Goal: Task Accomplishment & Management: Use online tool/utility

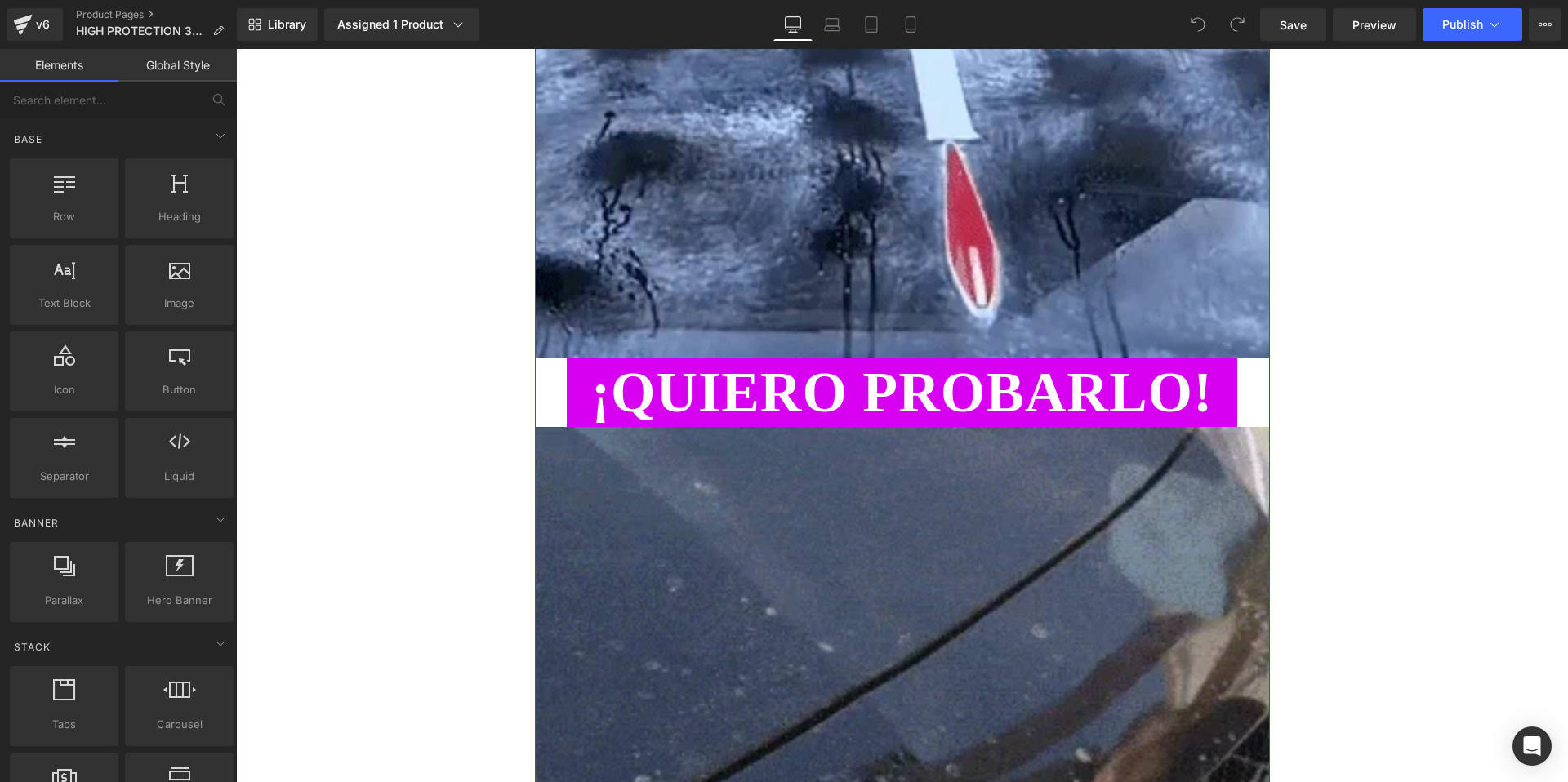
scroll to position [2269, 0]
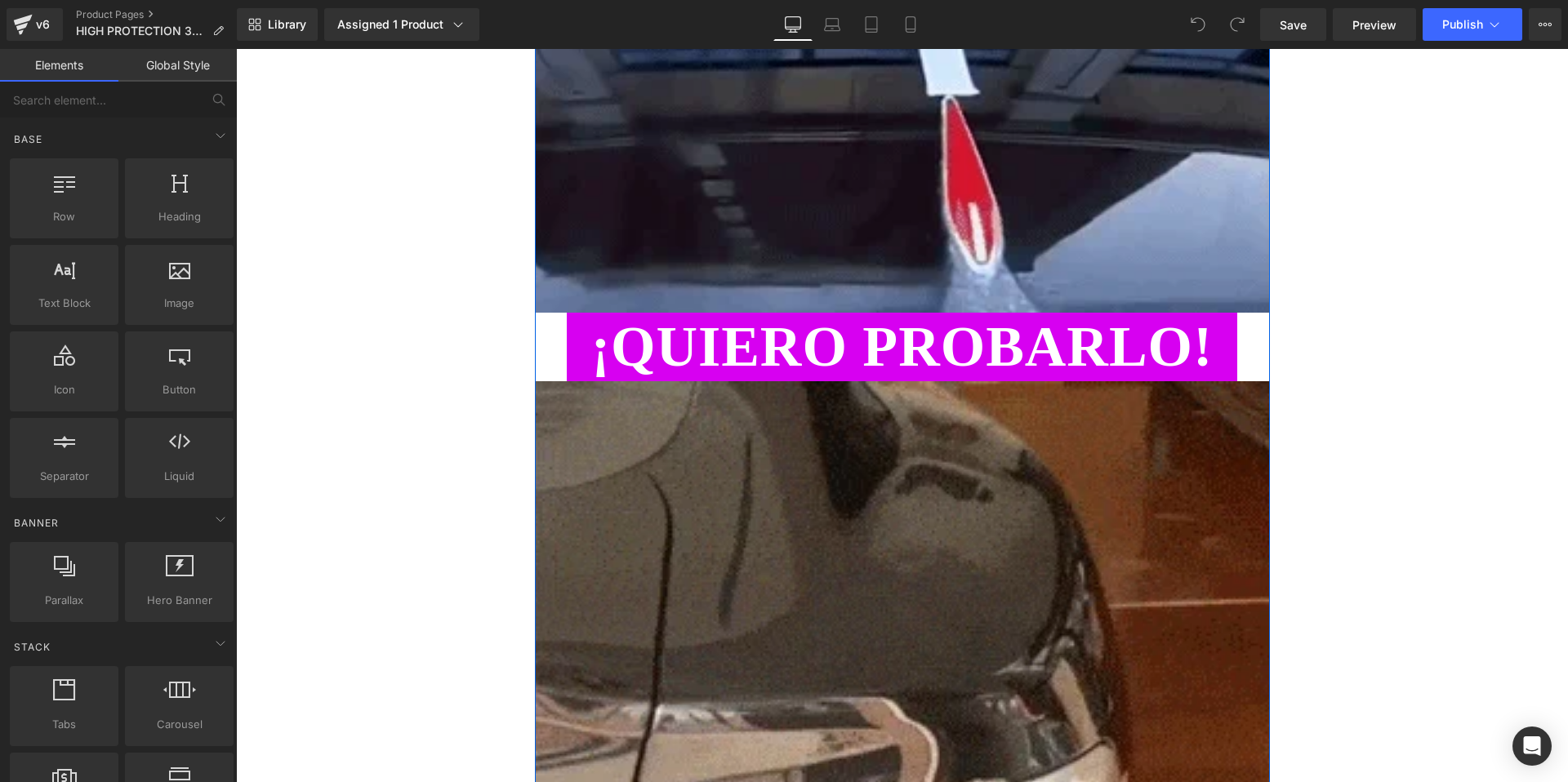
click at [830, 361] on link "¡QUIERO PROBARLO!" at bounding box center [901, 347] width 577 height 59
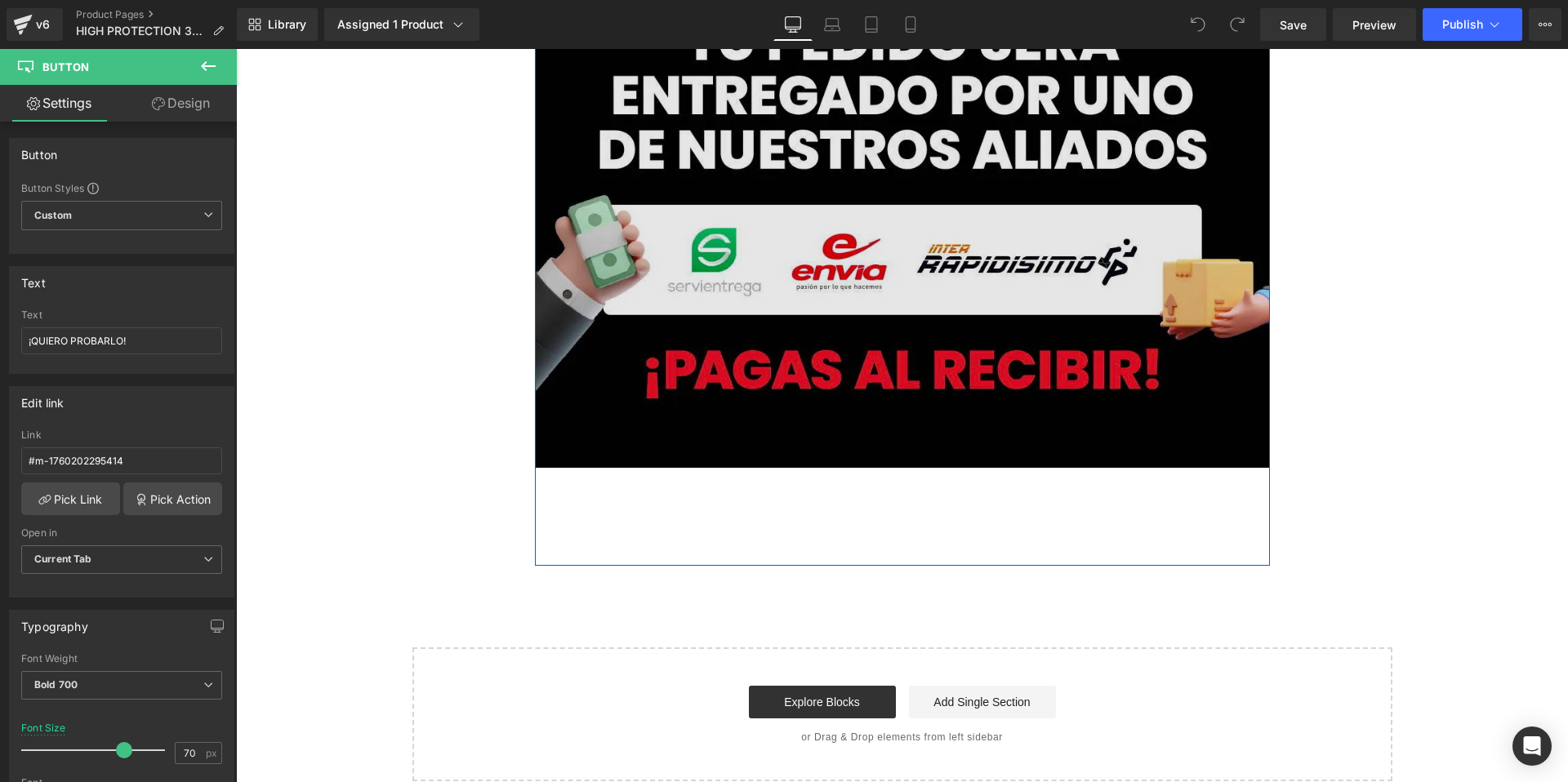
scroll to position [6047, 0]
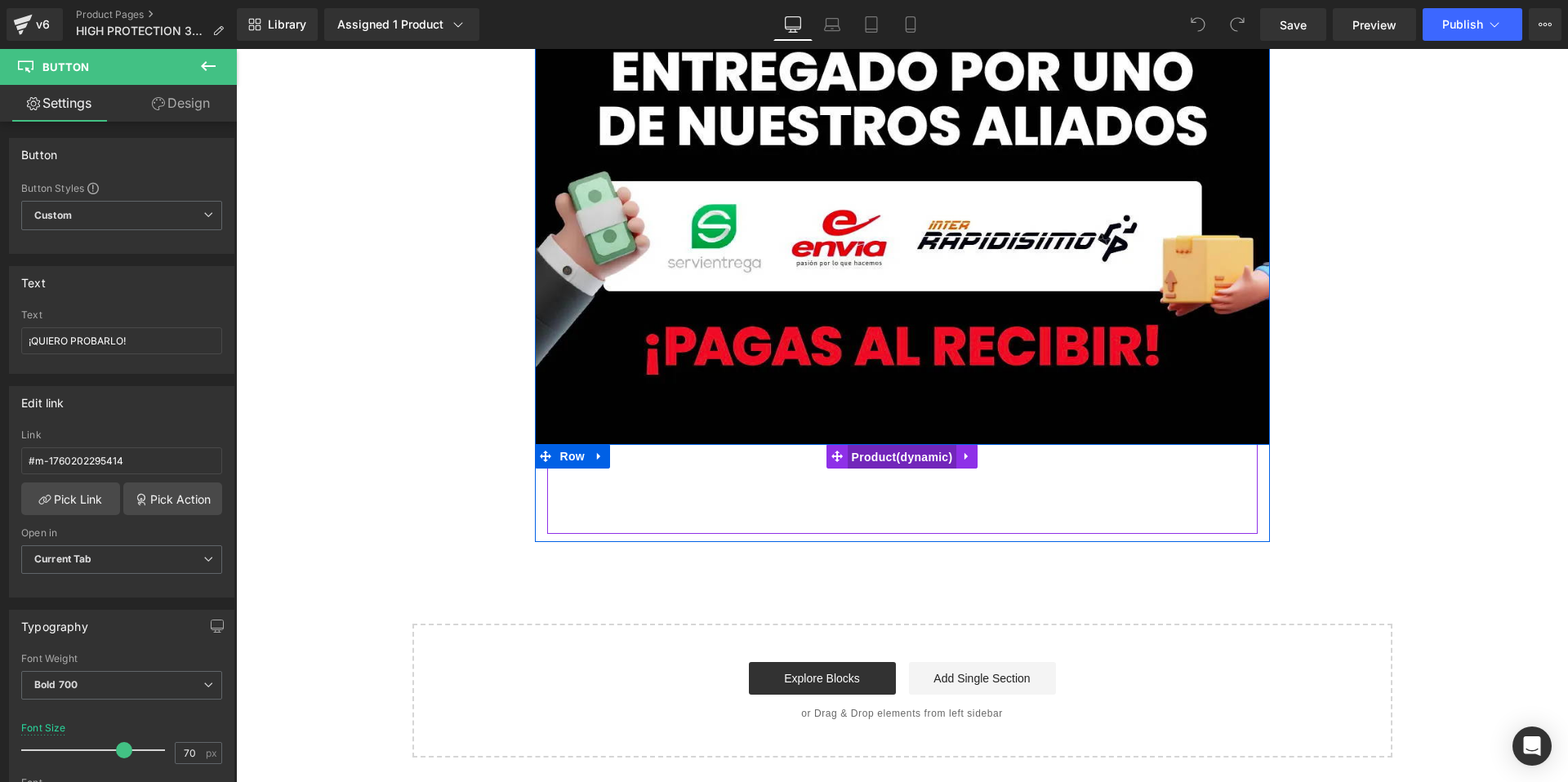
click at [887, 457] on span "Product" at bounding box center [902, 456] width 109 height 24
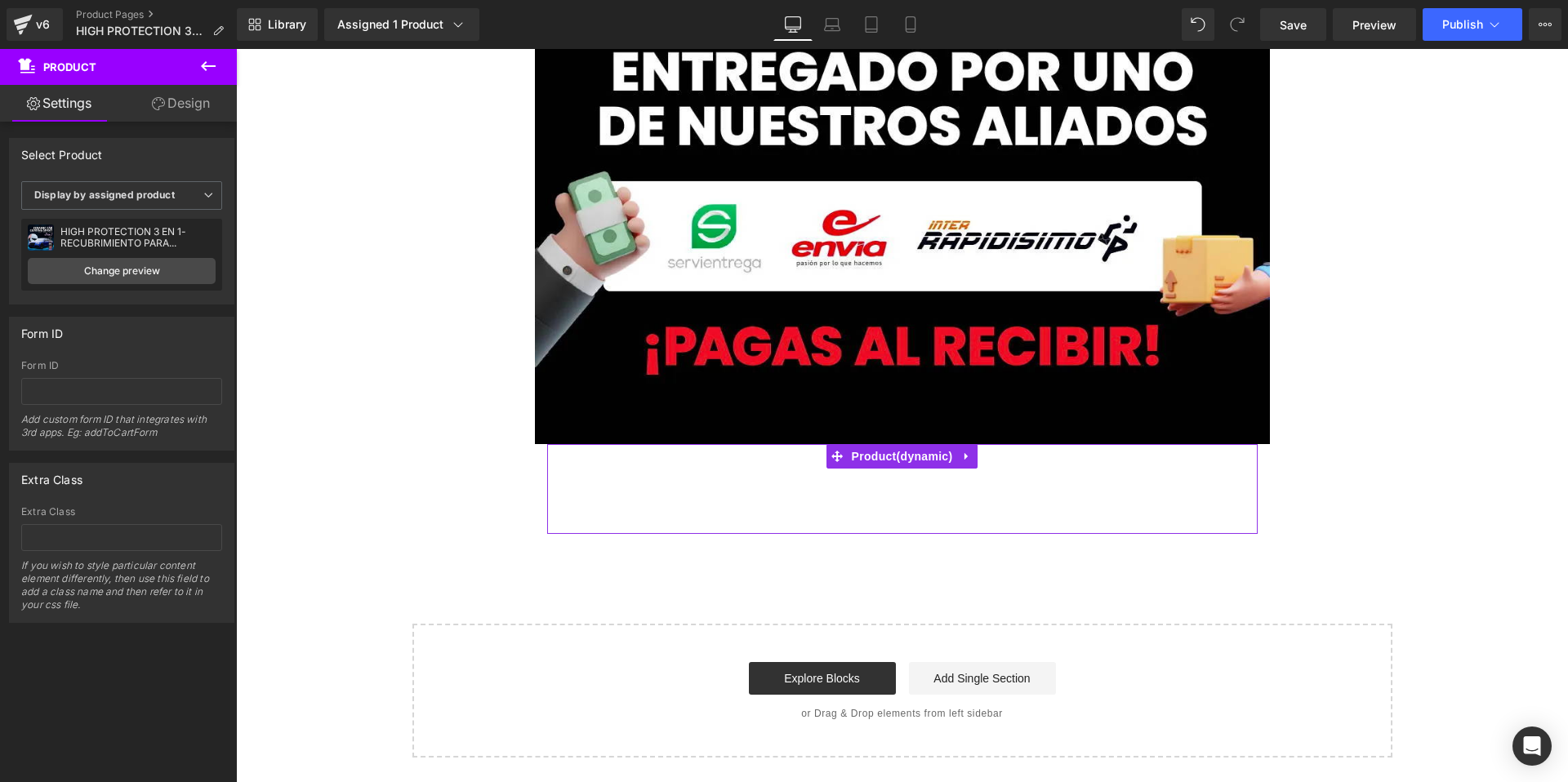
click at [171, 112] on link "Design" at bounding box center [180, 103] width 118 height 37
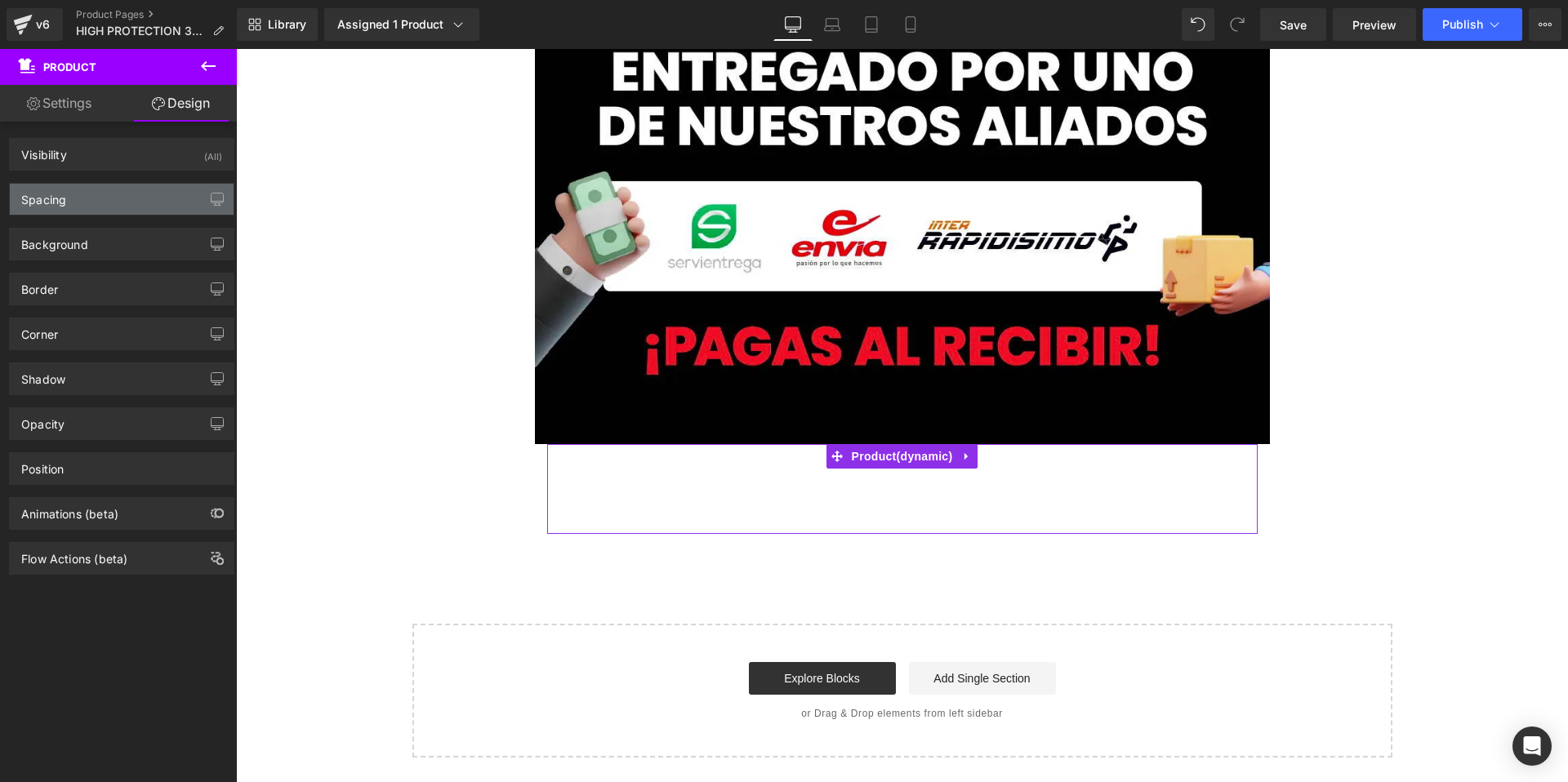
click at [150, 207] on div "Spacing" at bounding box center [122, 199] width 224 height 31
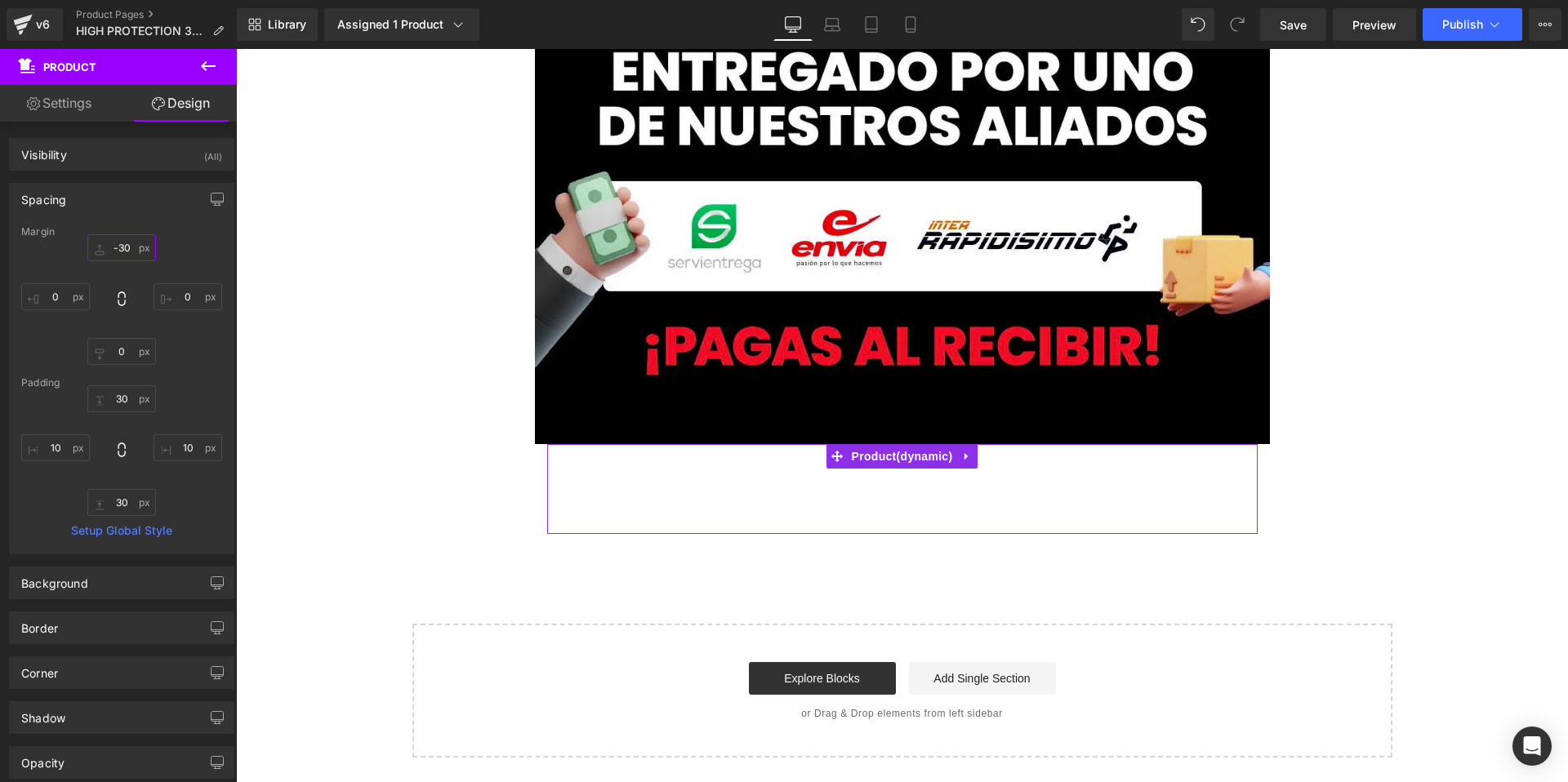
click at [120, 252] on input "-30" at bounding box center [122, 248] width 69 height 27
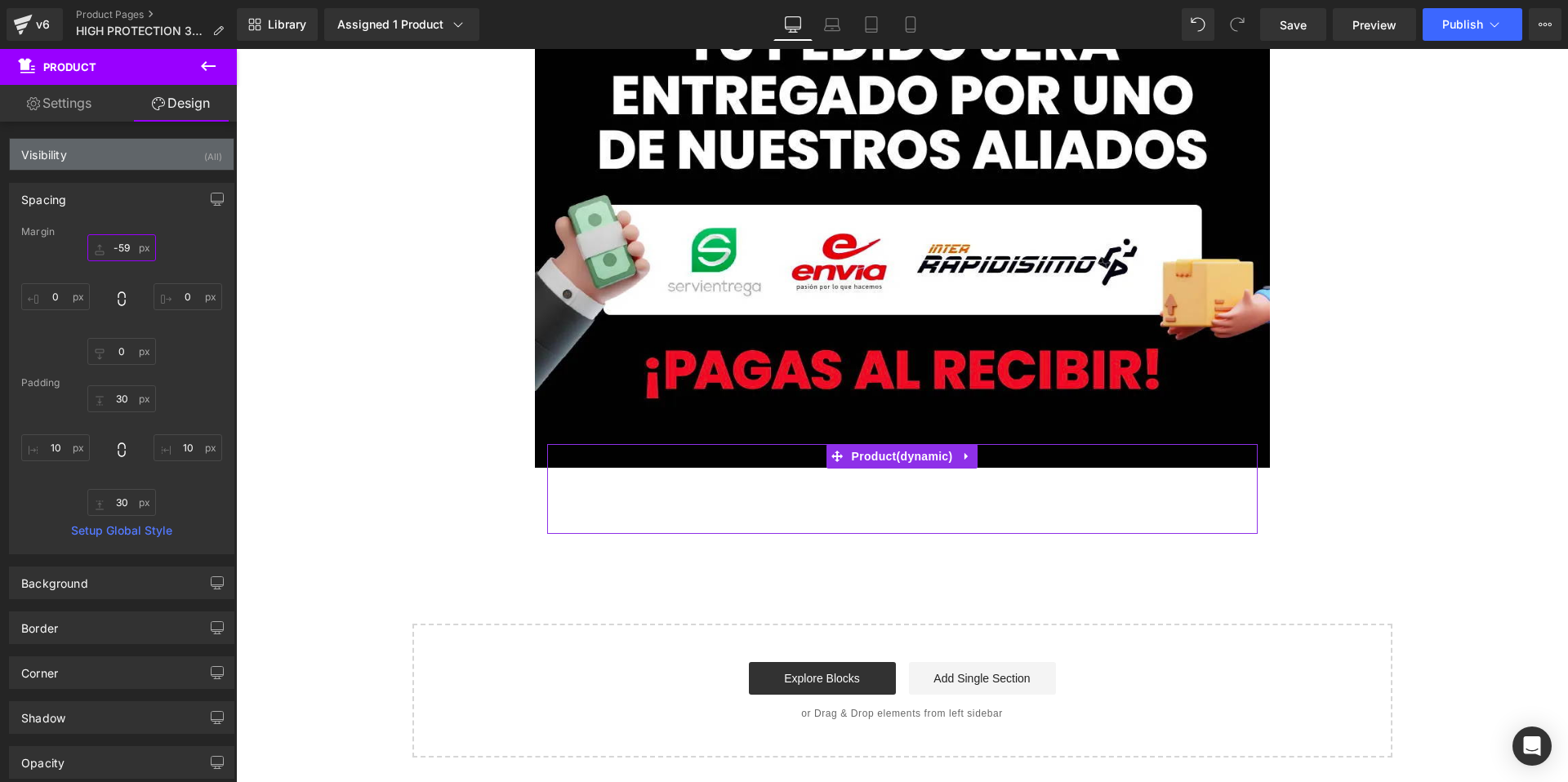
type input "-60"
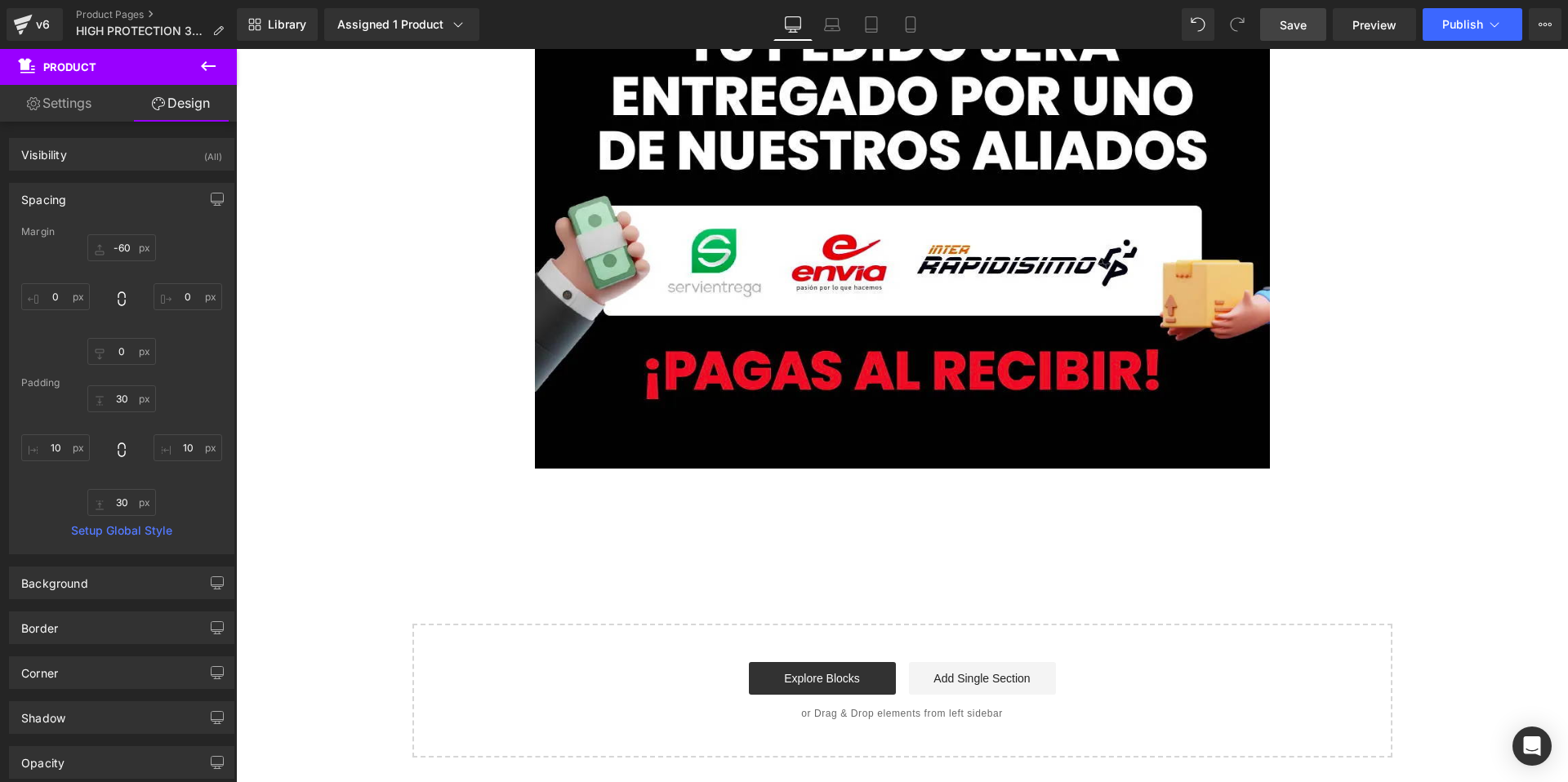
click at [1289, 25] on span "Save" at bounding box center [1293, 24] width 27 height 17
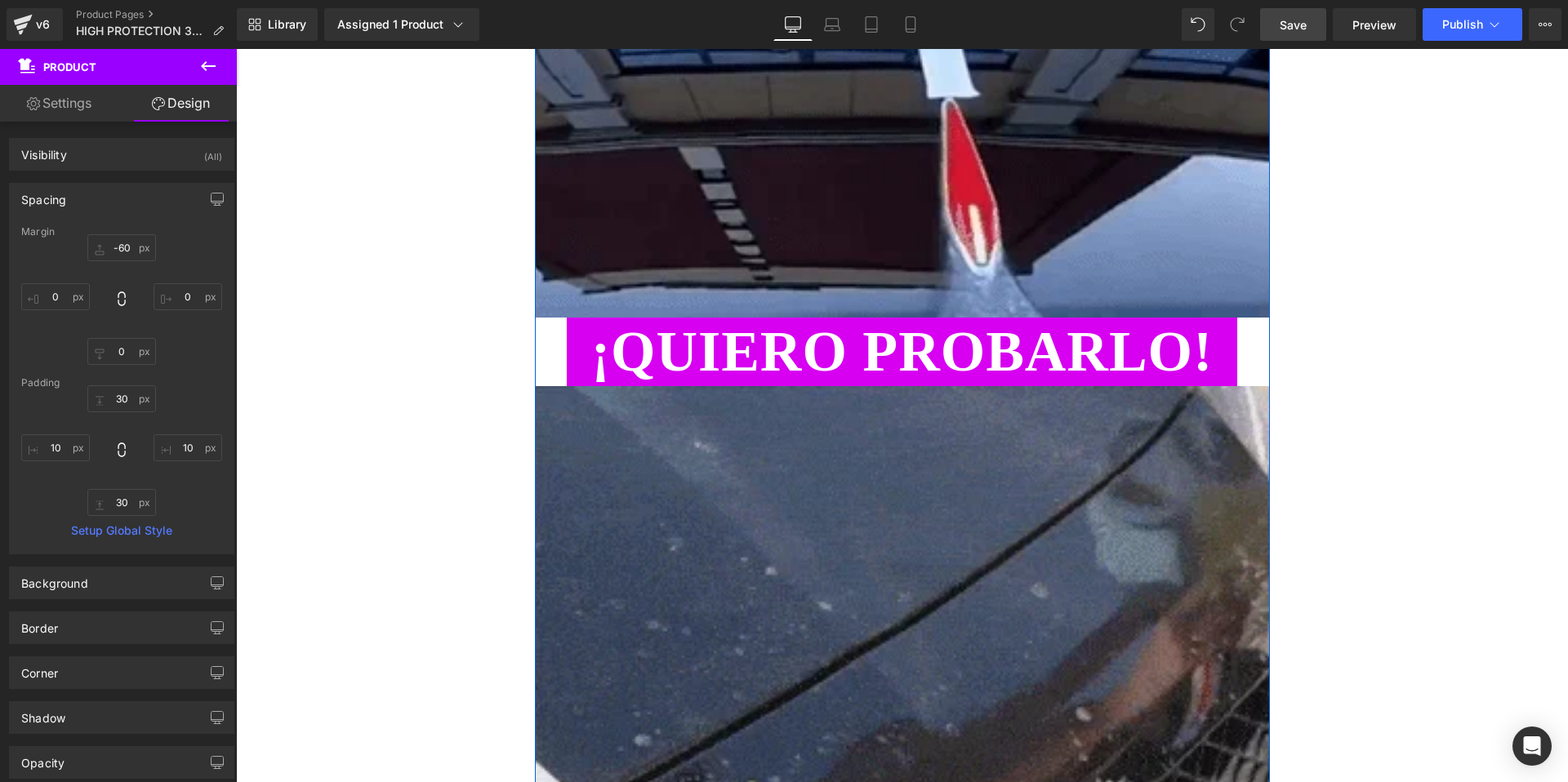
scroll to position [2262, 0]
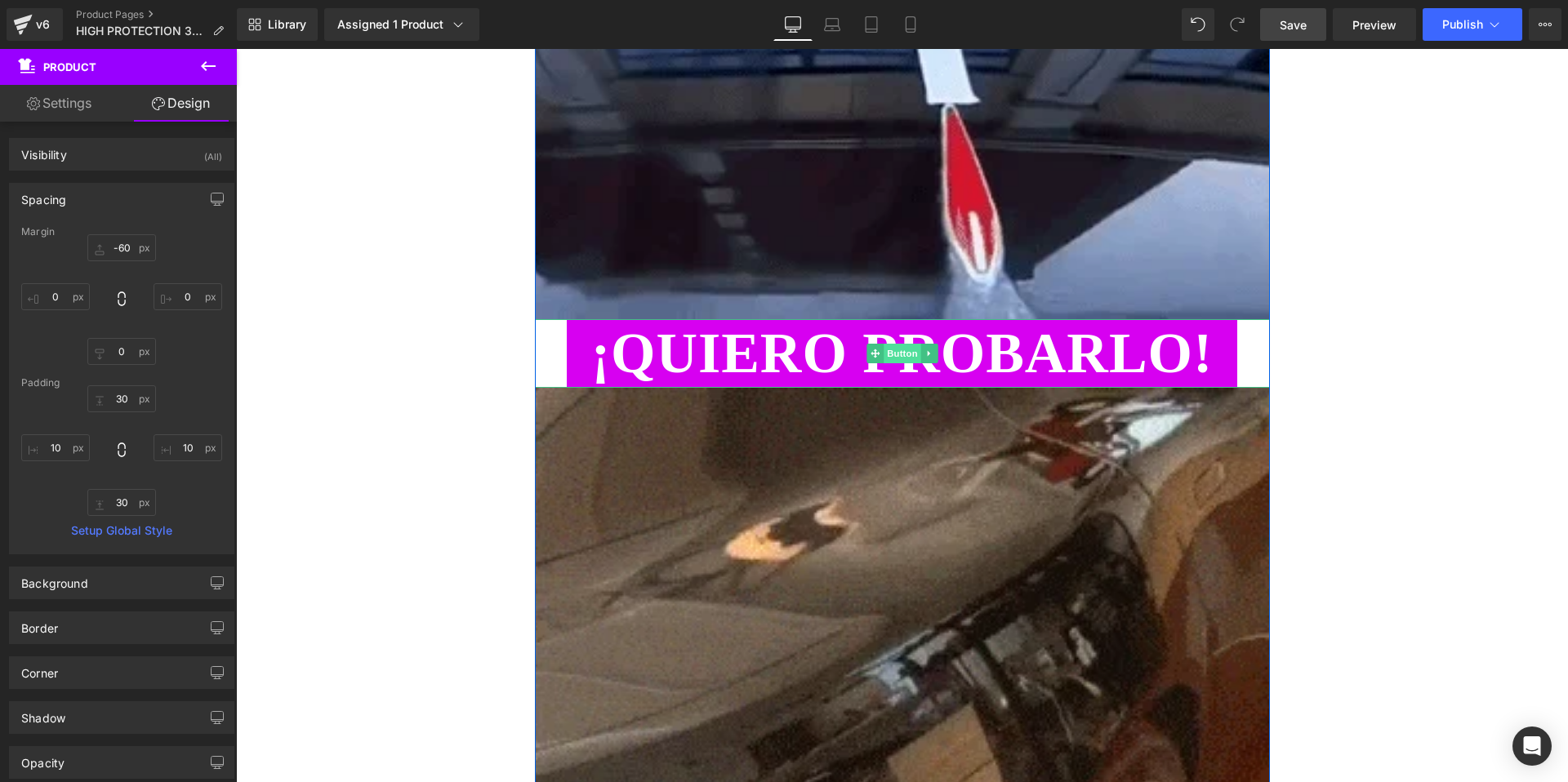
click at [902, 357] on span "Button" at bounding box center [902, 352] width 38 height 19
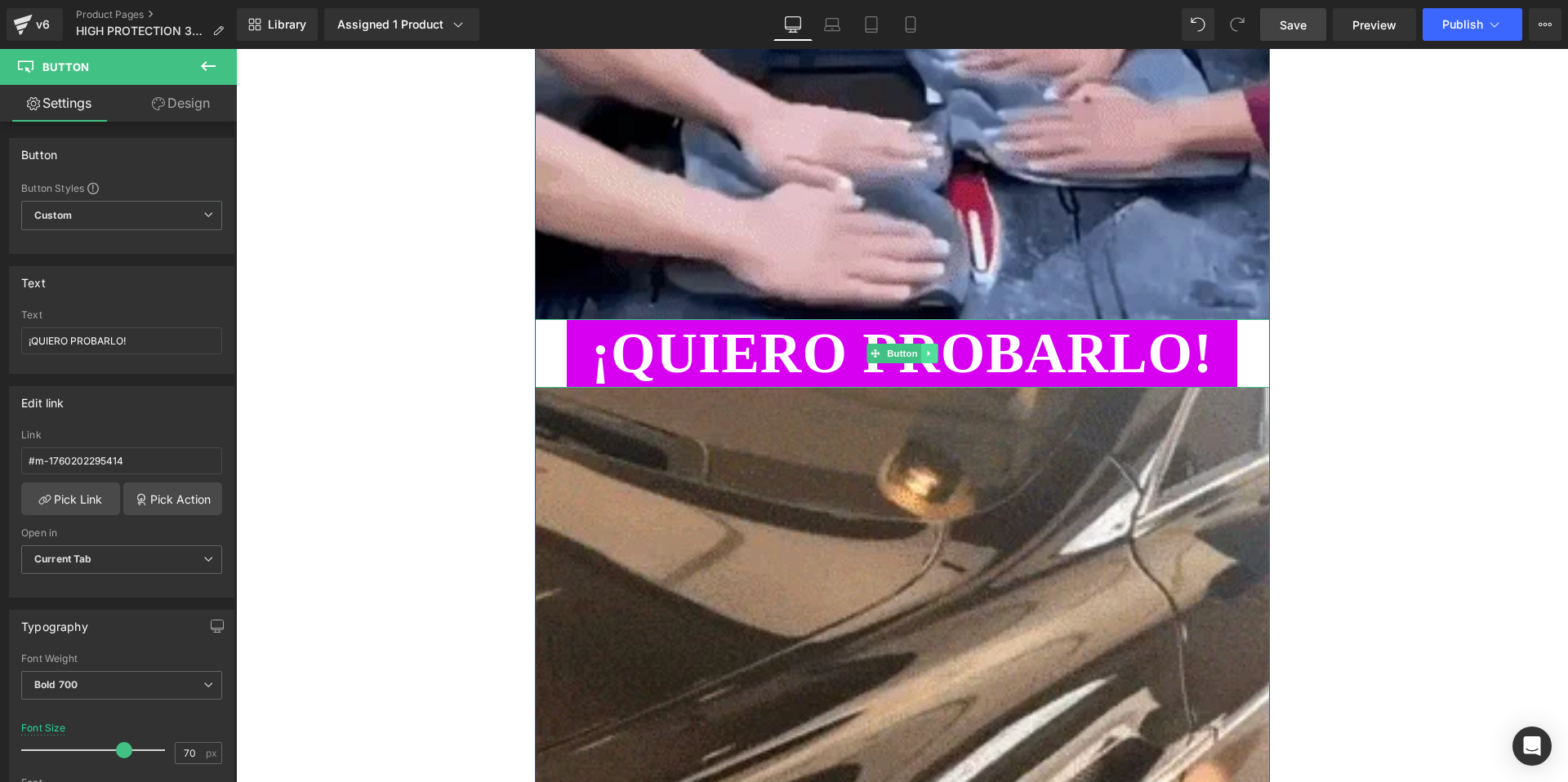
click at [928, 352] on icon at bounding box center [928, 353] width 3 height 6
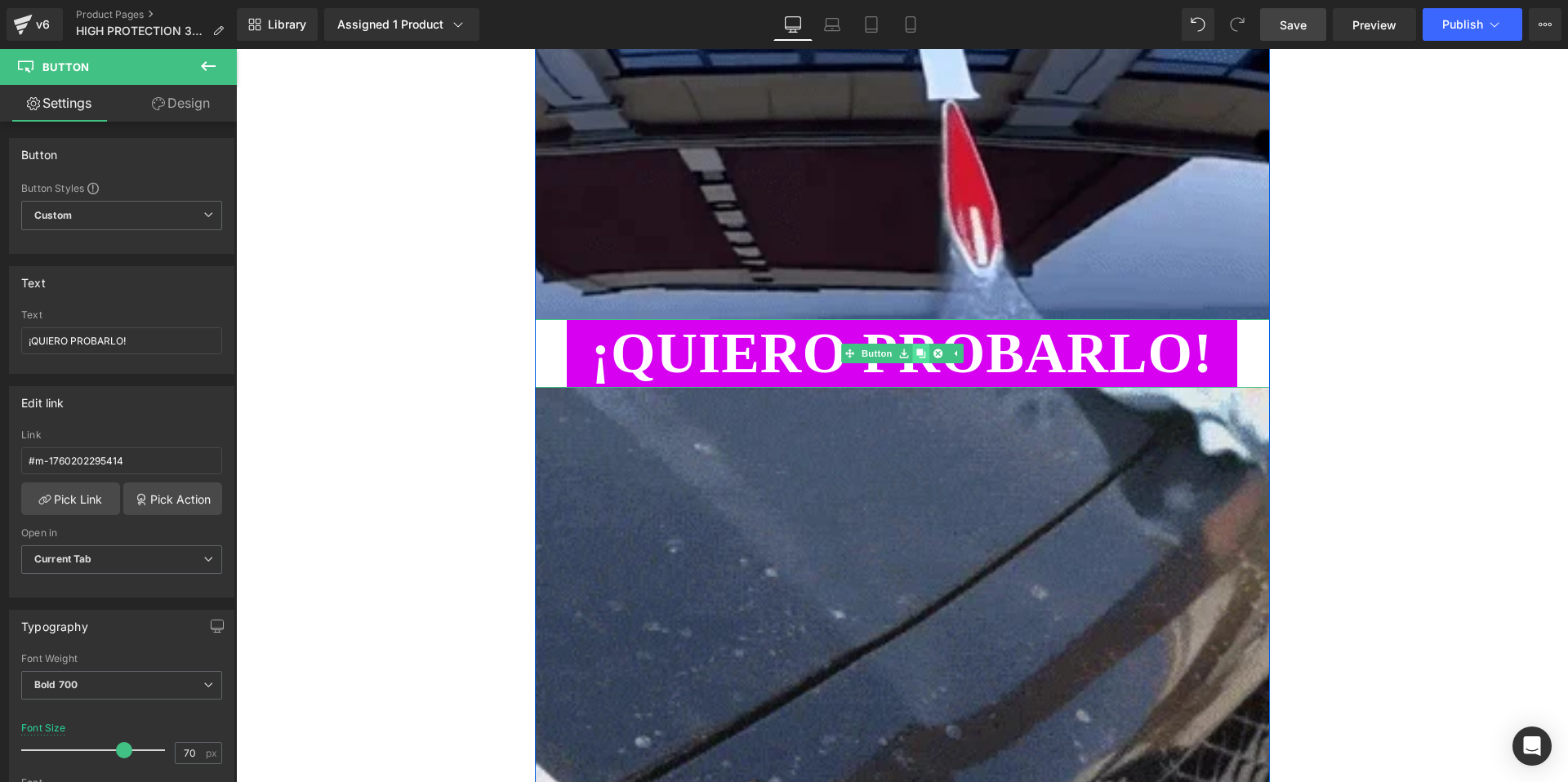
click at [919, 351] on icon at bounding box center [920, 352] width 9 height 9
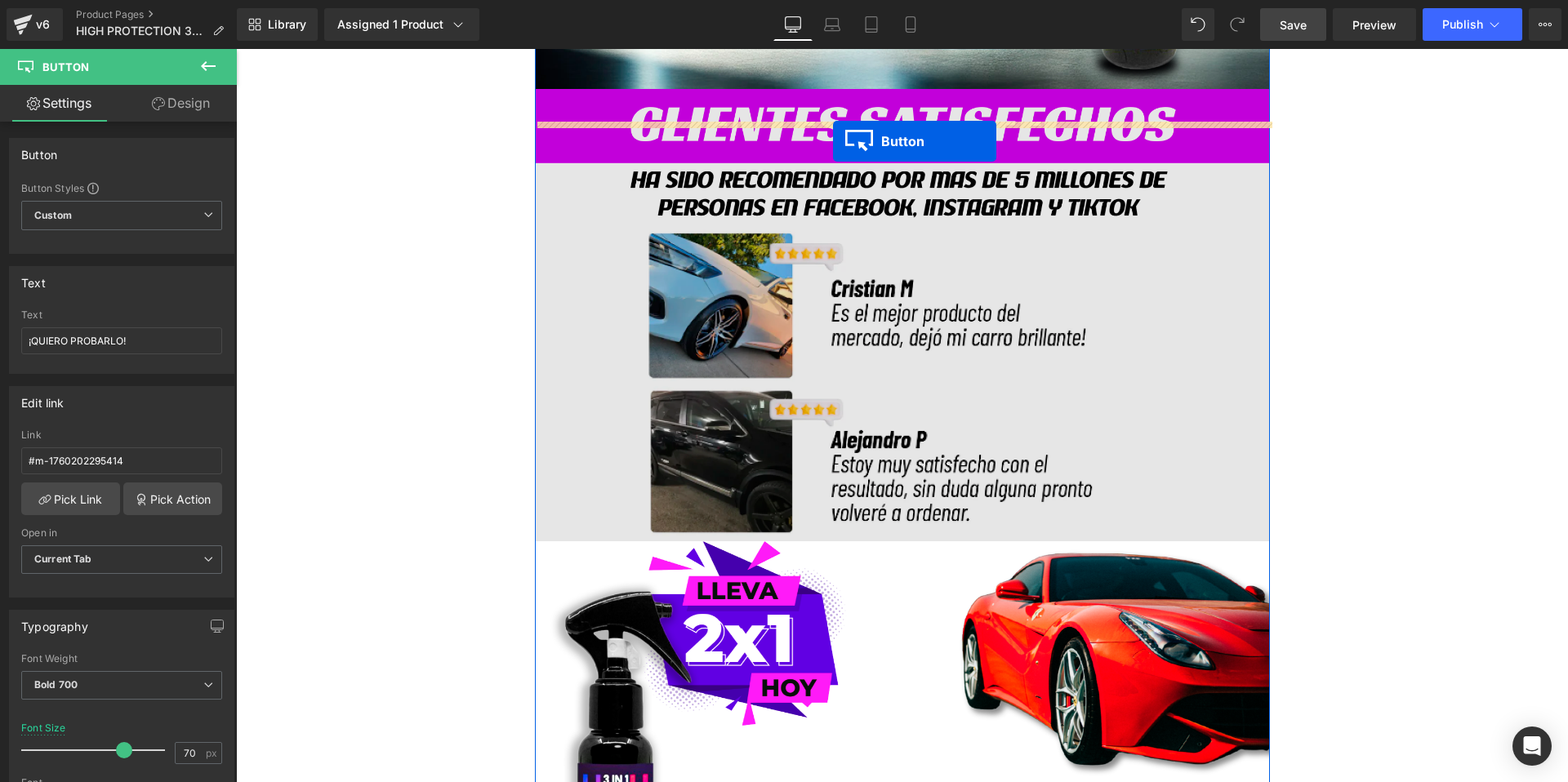
scroll to position [556, 0]
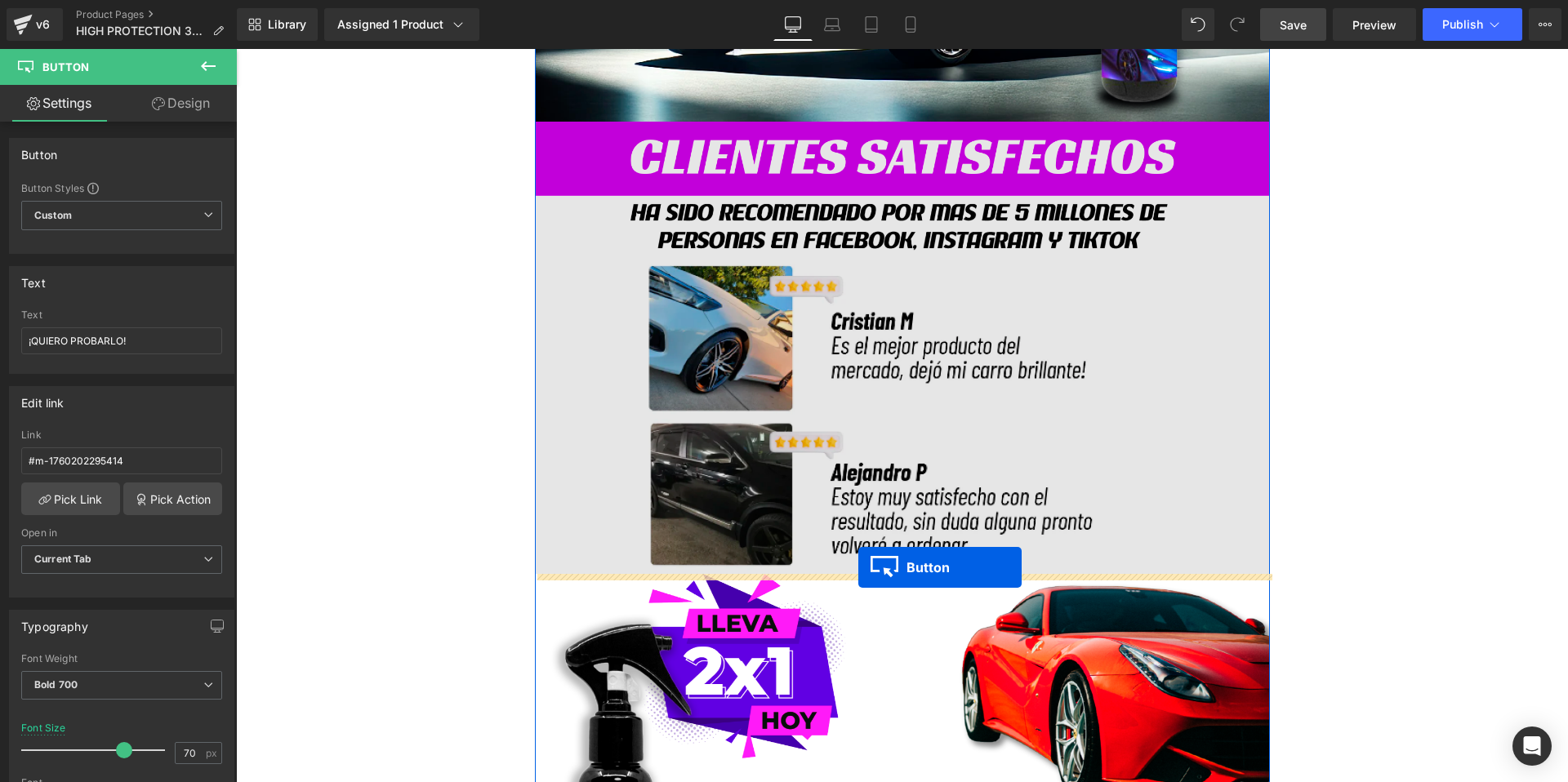
drag, startPoint x: 846, startPoint y: 352, endPoint x: 860, endPoint y: 567, distance: 215.5
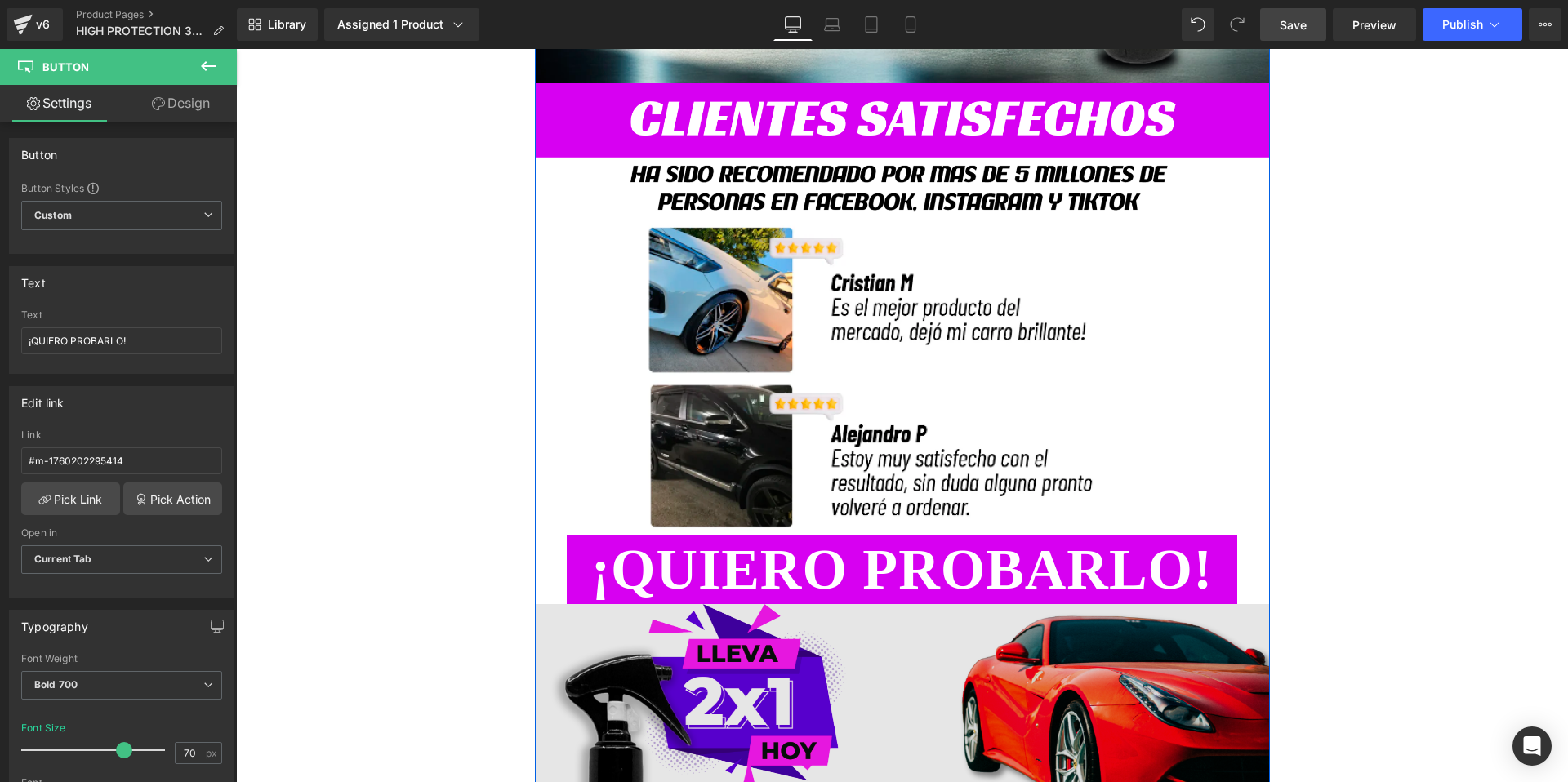
scroll to position [649, 0]
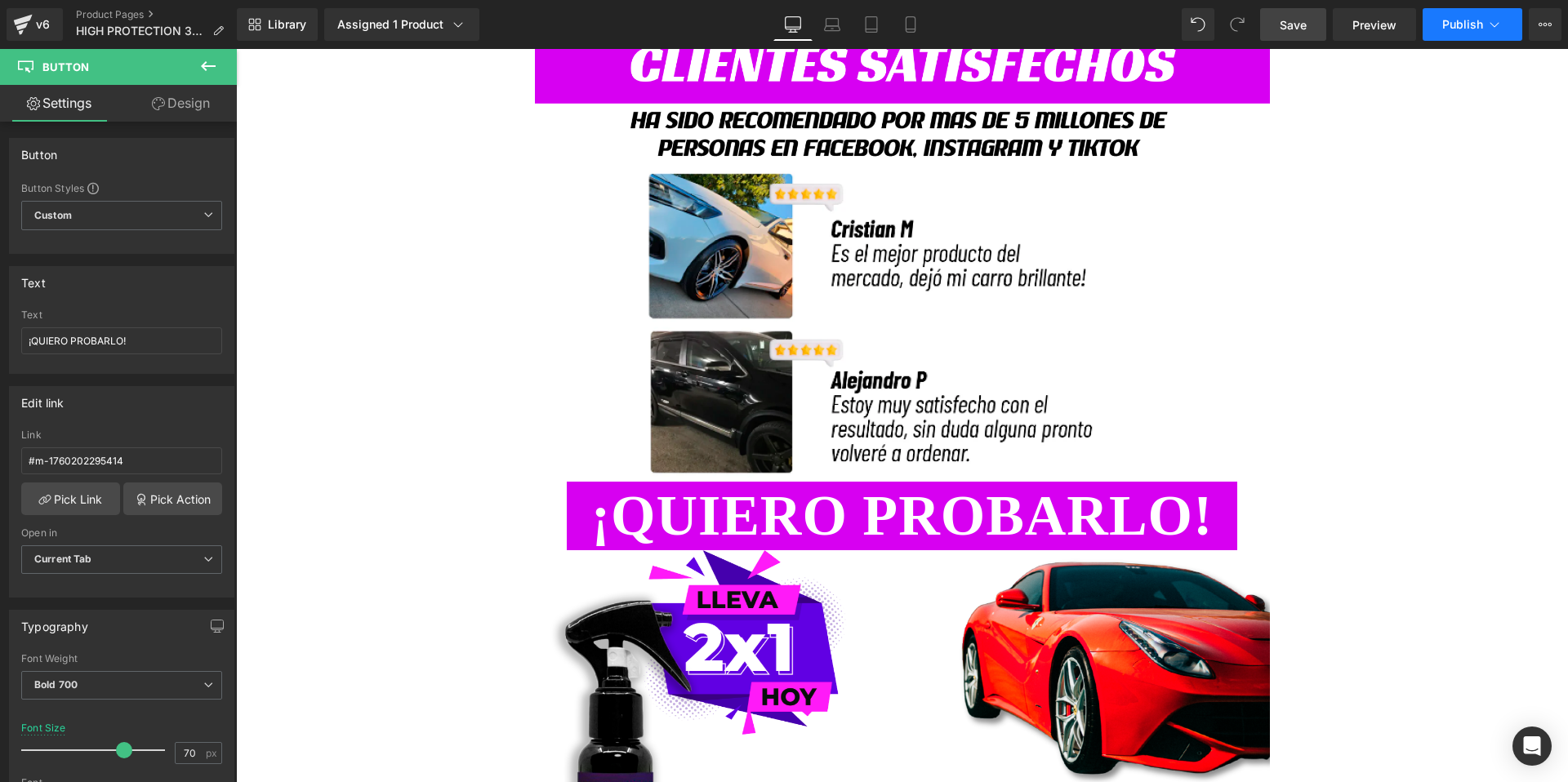
click at [1437, 20] on button "Publish" at bounding box center [1471, 24] width 100 height 33
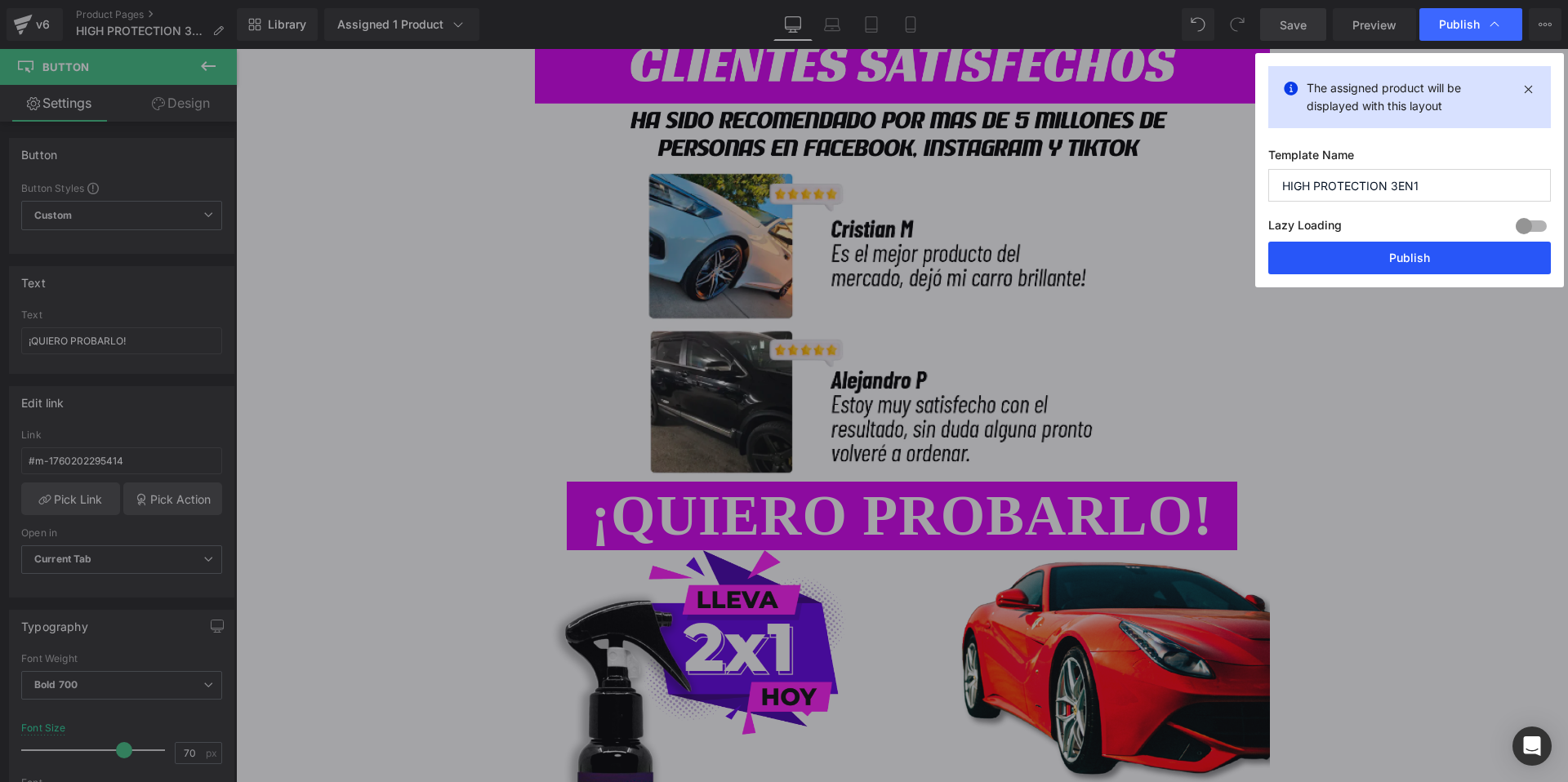
click at [1355, 258] on button "Publish" at bounding box center [1409, 258] width 283 height 33
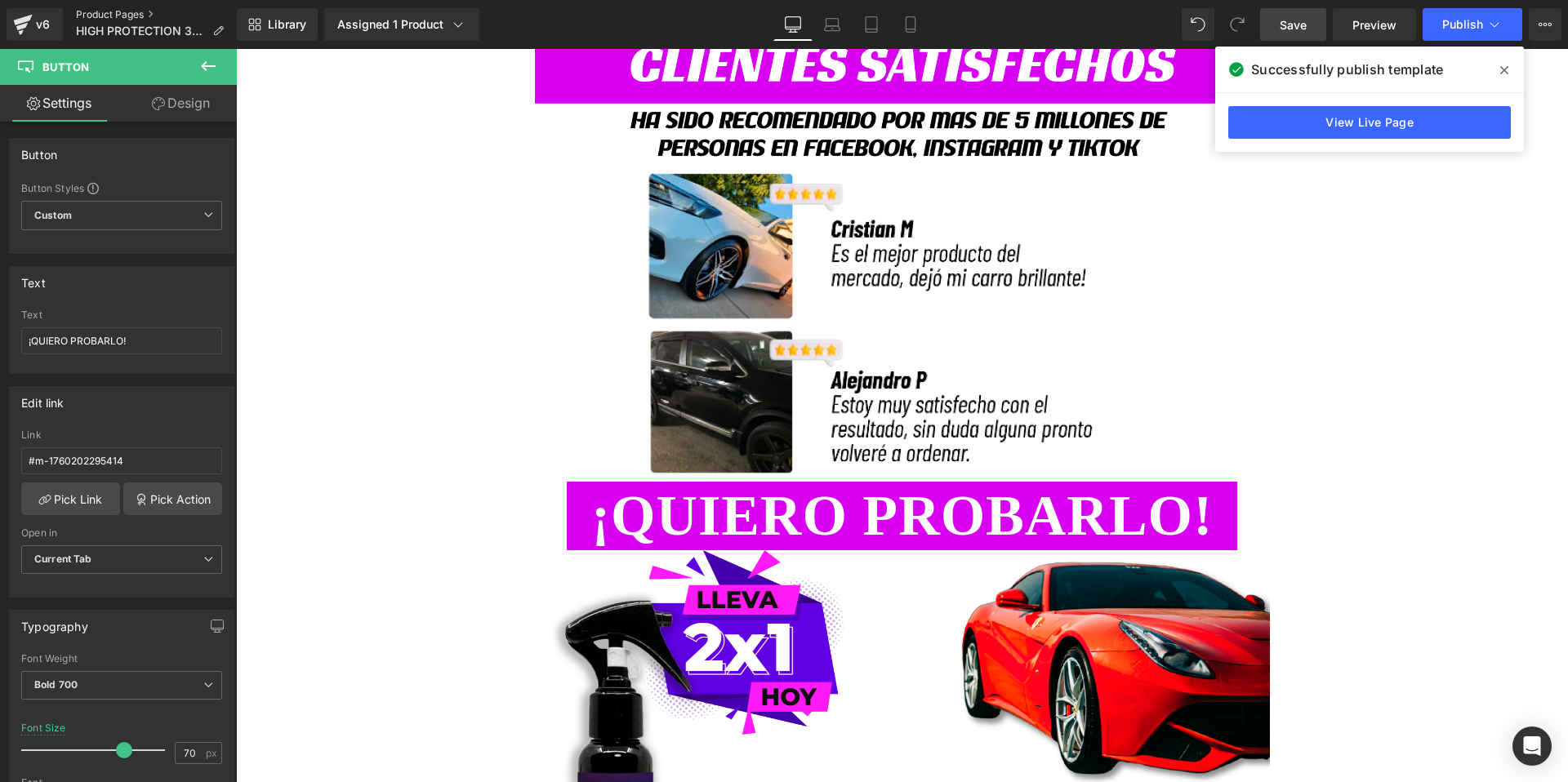
click at [86, 12] on link "Product Pages" at bounding box center [156, 15] width 161 height 13
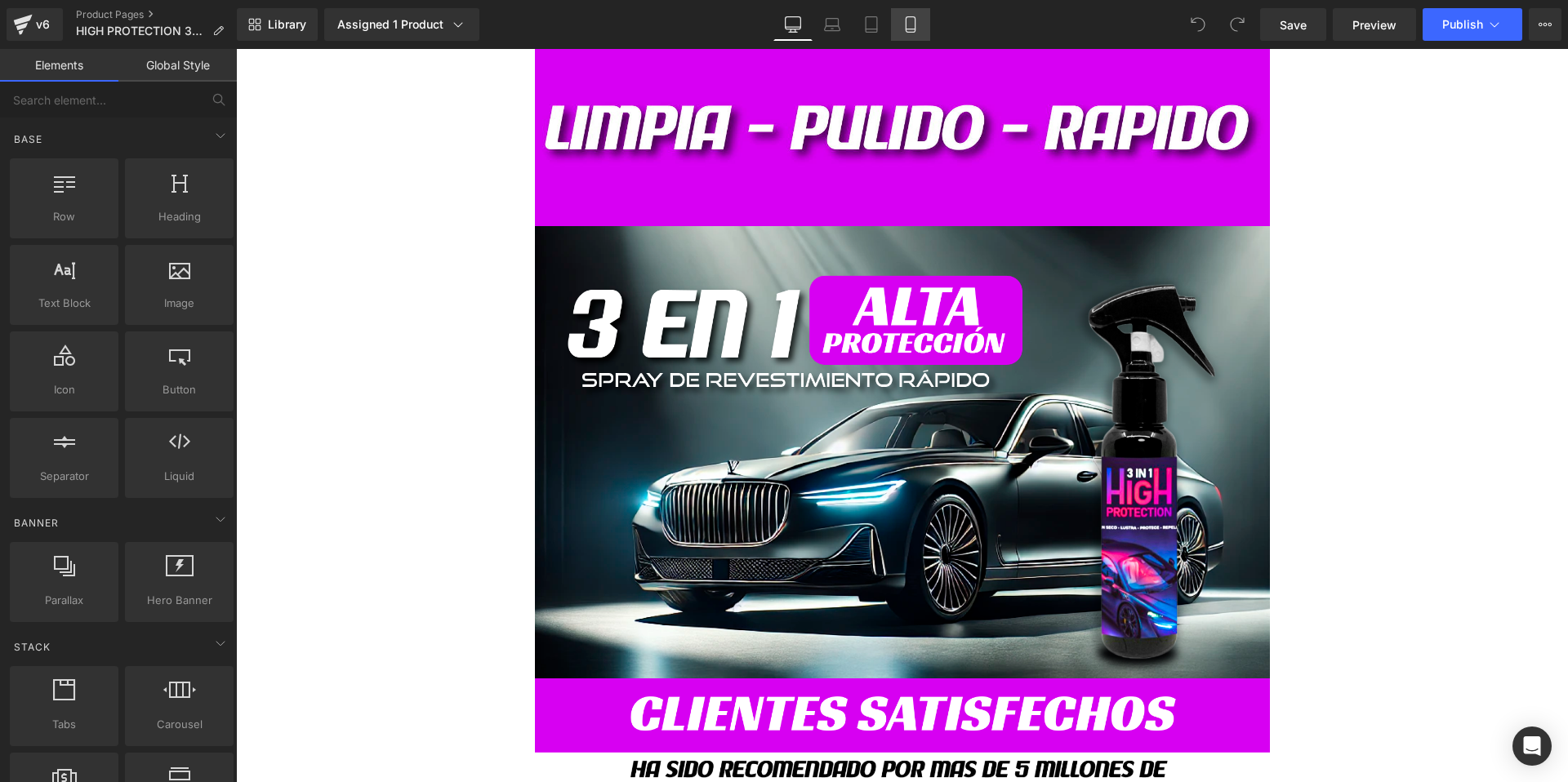
click at [911, 30] on icon at bounding box center [910, 23] width 16 height 16
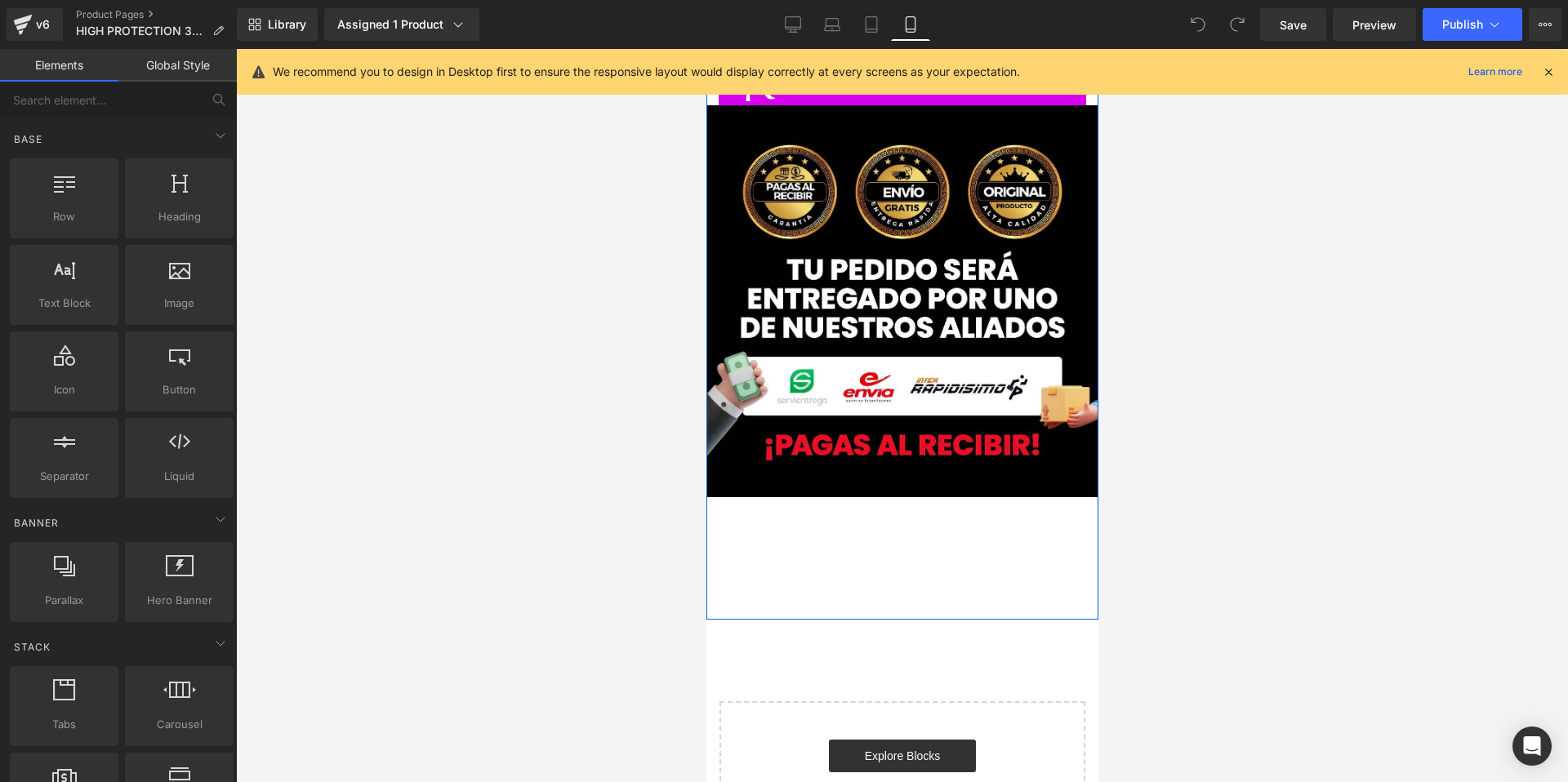
scroll to position [3287, 0]
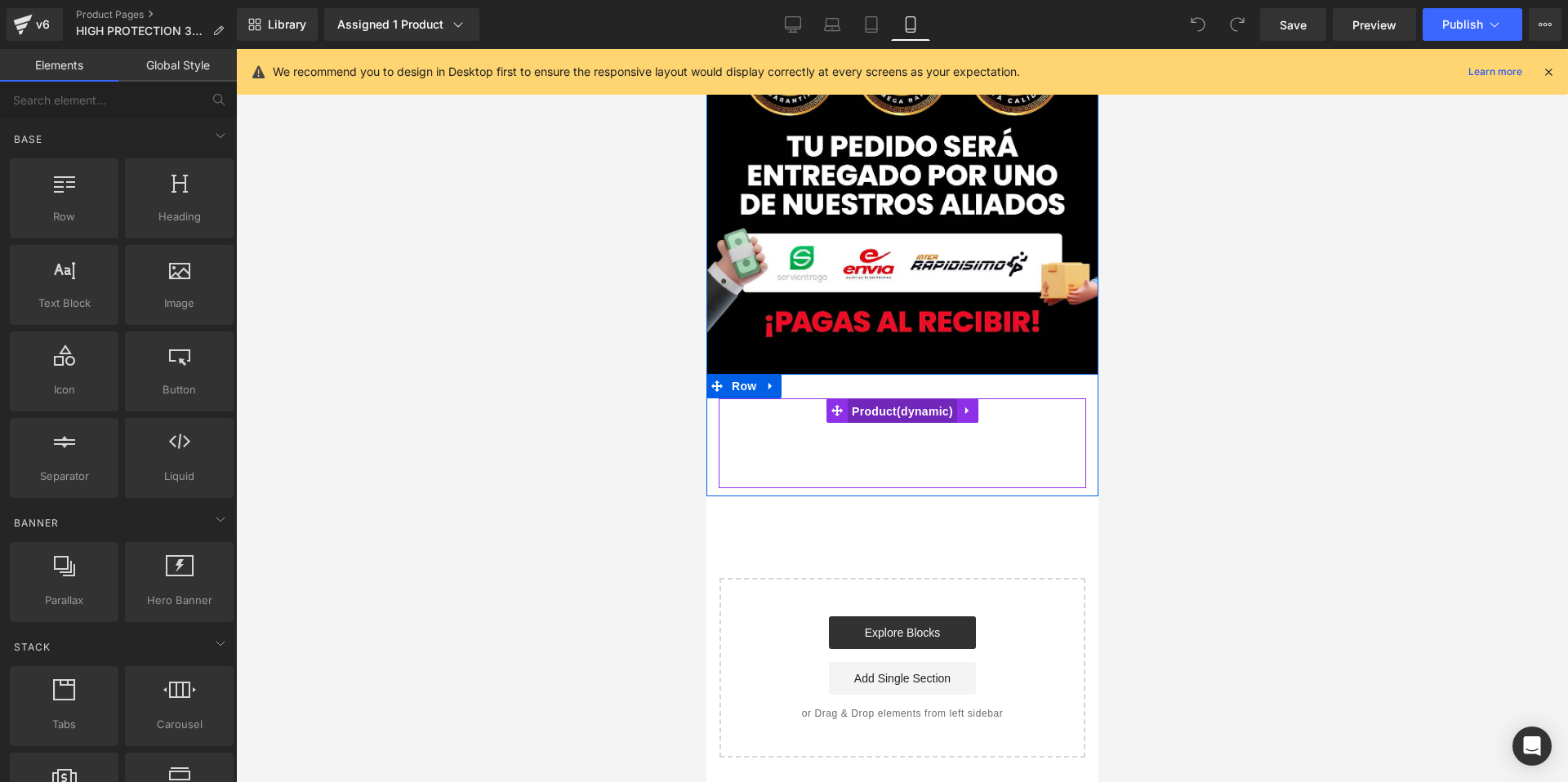
click at [892, 410] on span "Product" at bounding box center [902, 411] width 109 height 24
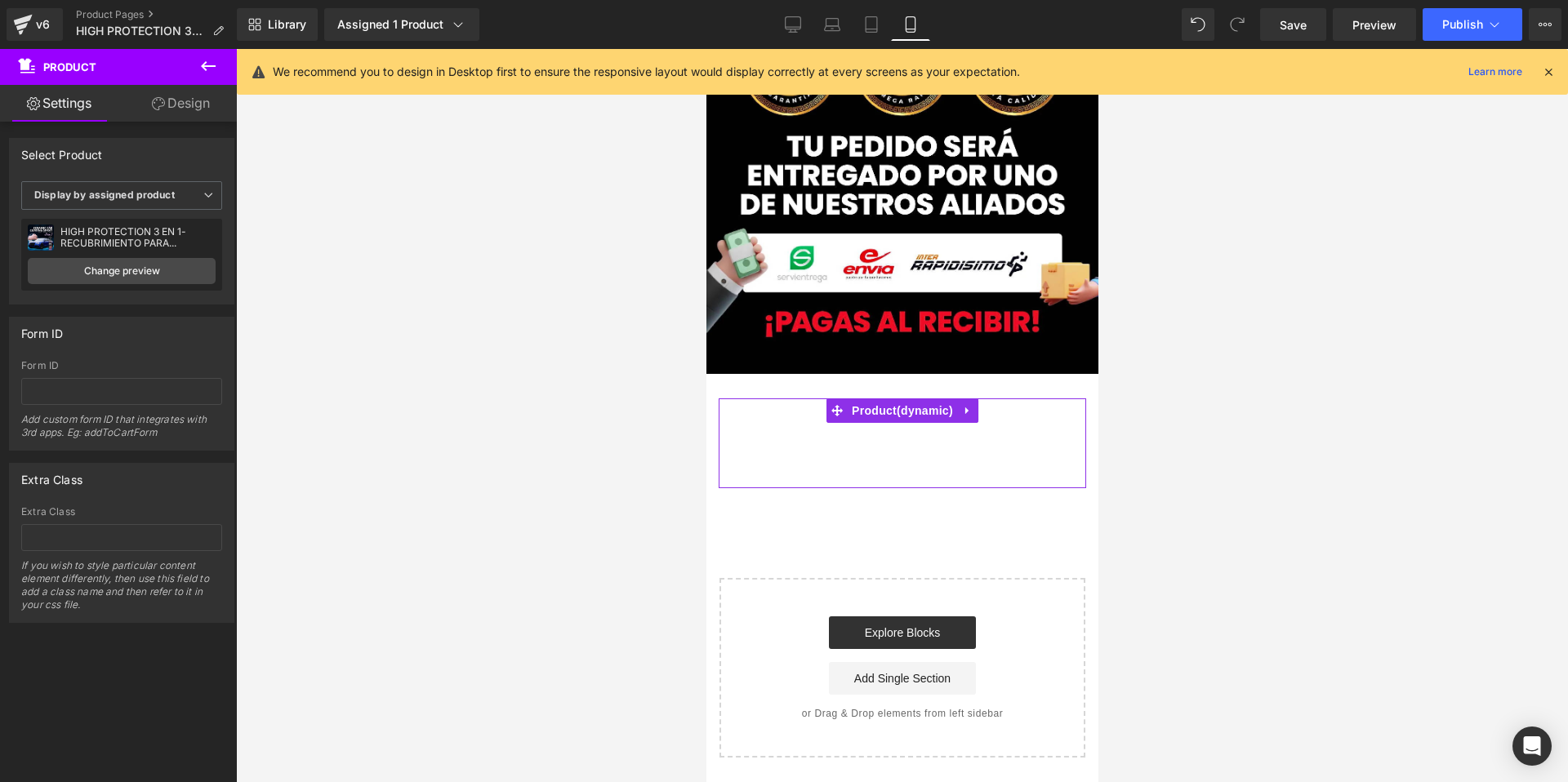
click at [185, 103] on link "Design" at bounding box center [180, 103] width 118 height 37
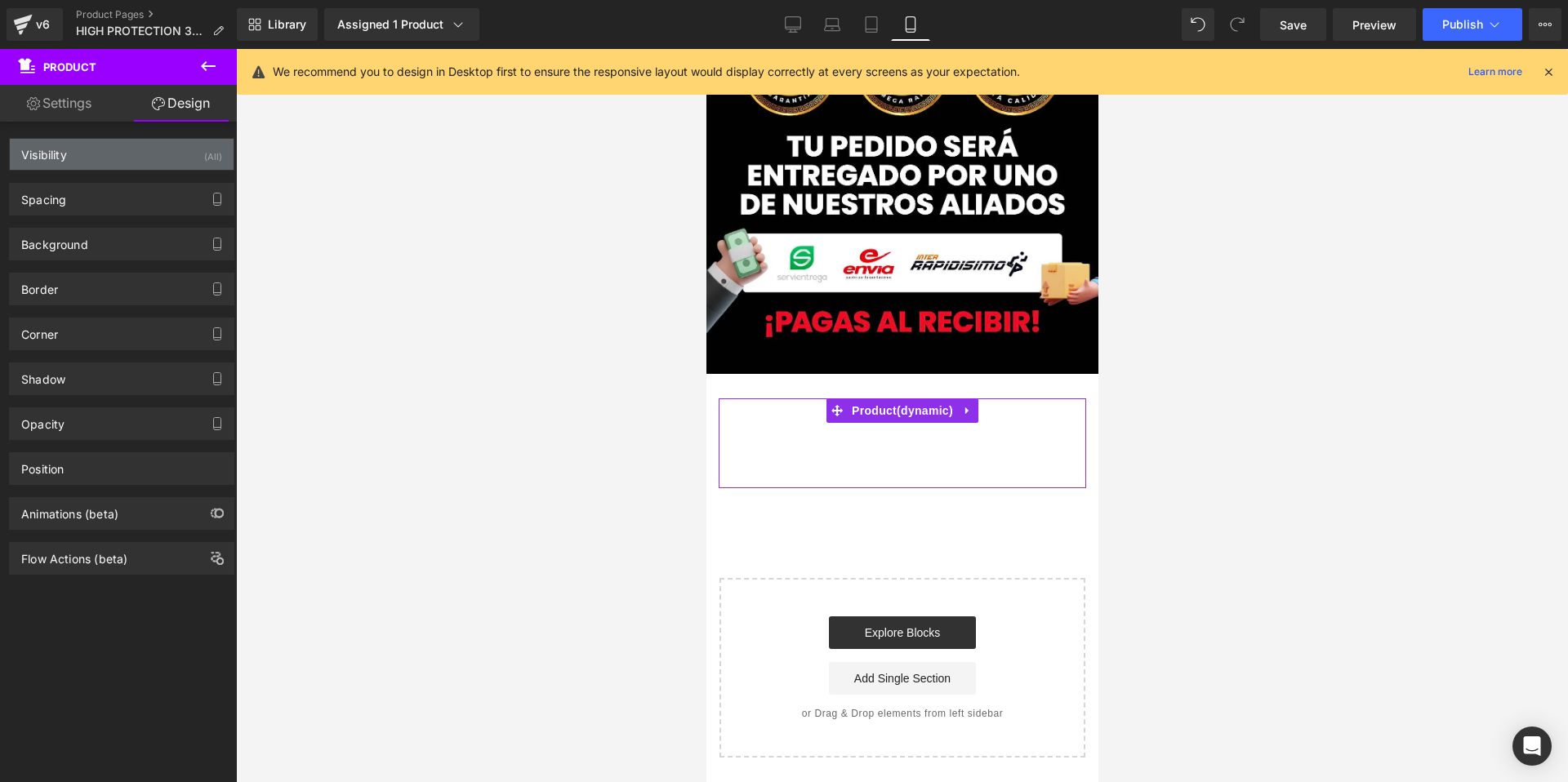
click at [181, 153] on div "Visibility (All)" at bounding box center [122, 154] width 224 height 31
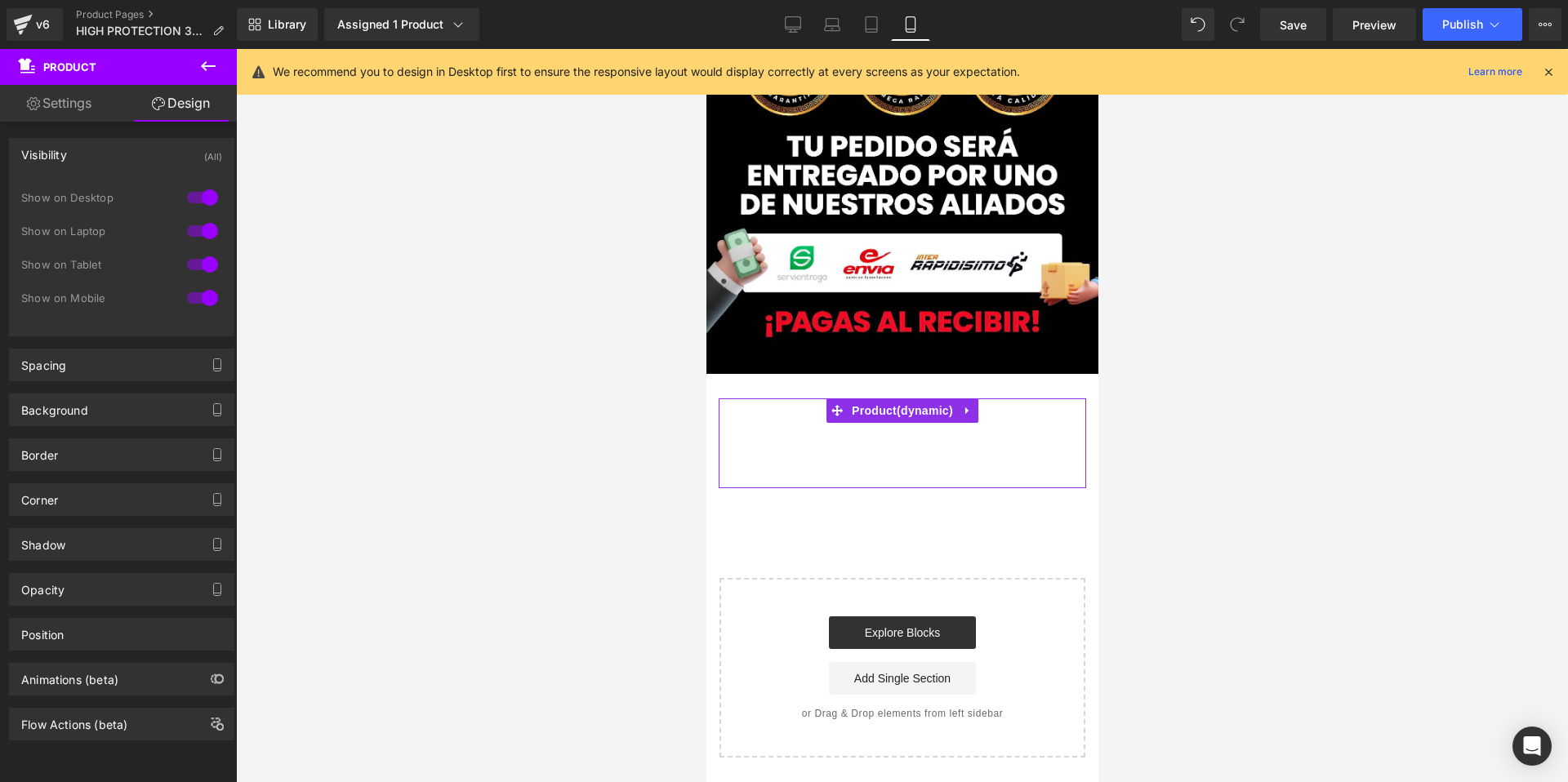
click at [193, 100] on link "Design" at bounding box center [180, 103] width 118 height 37
click at [93, 158] on div "Visibility (All)" at bounding box center [122, 154] width 224 height 31
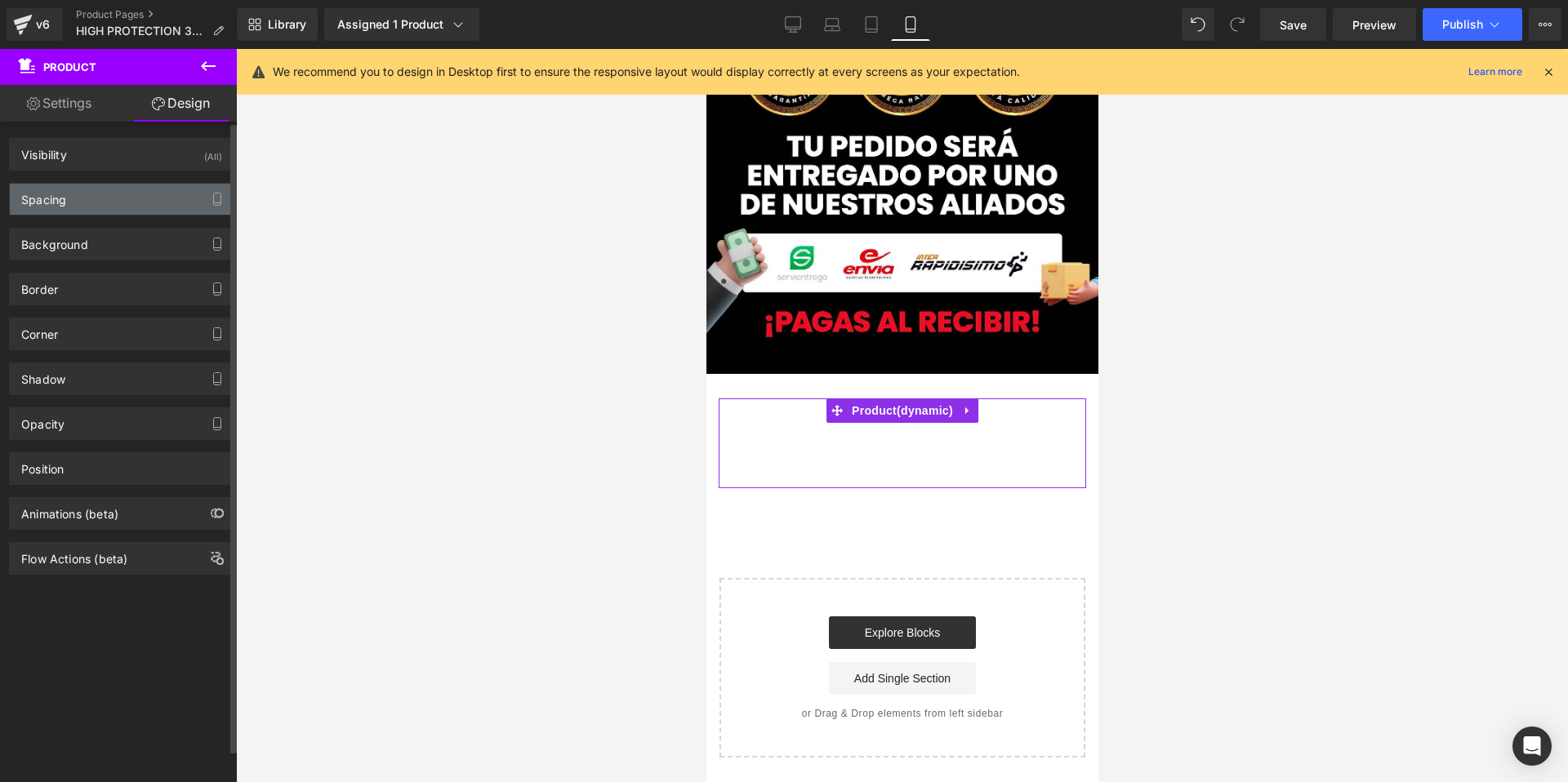
click at [163, 213] on div "Spacing" at bounding box center [122, 199] width 224 height 31
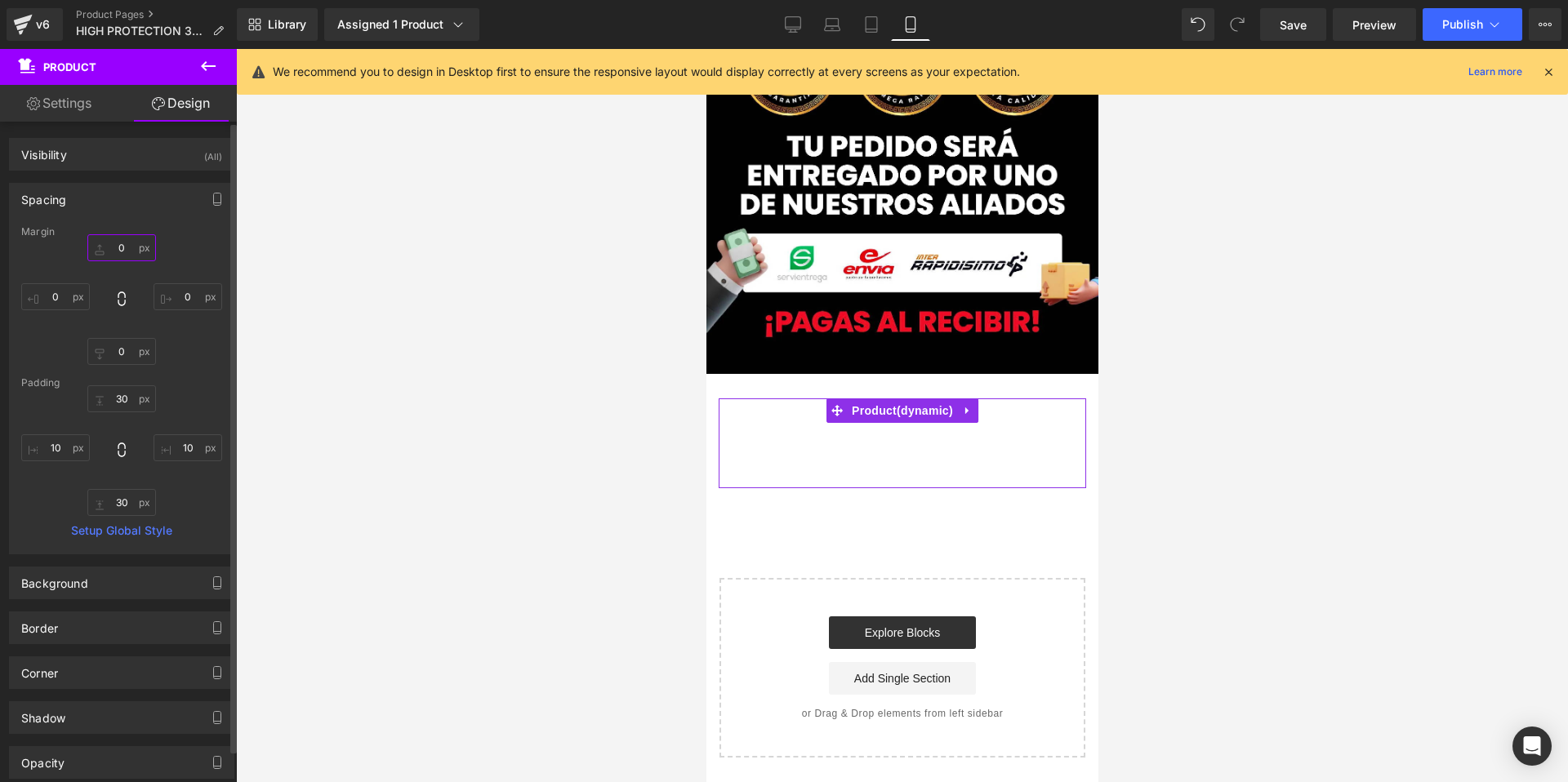
click at [123, 250] on input "0" at bounding box center [122, 248] width 69 height 27
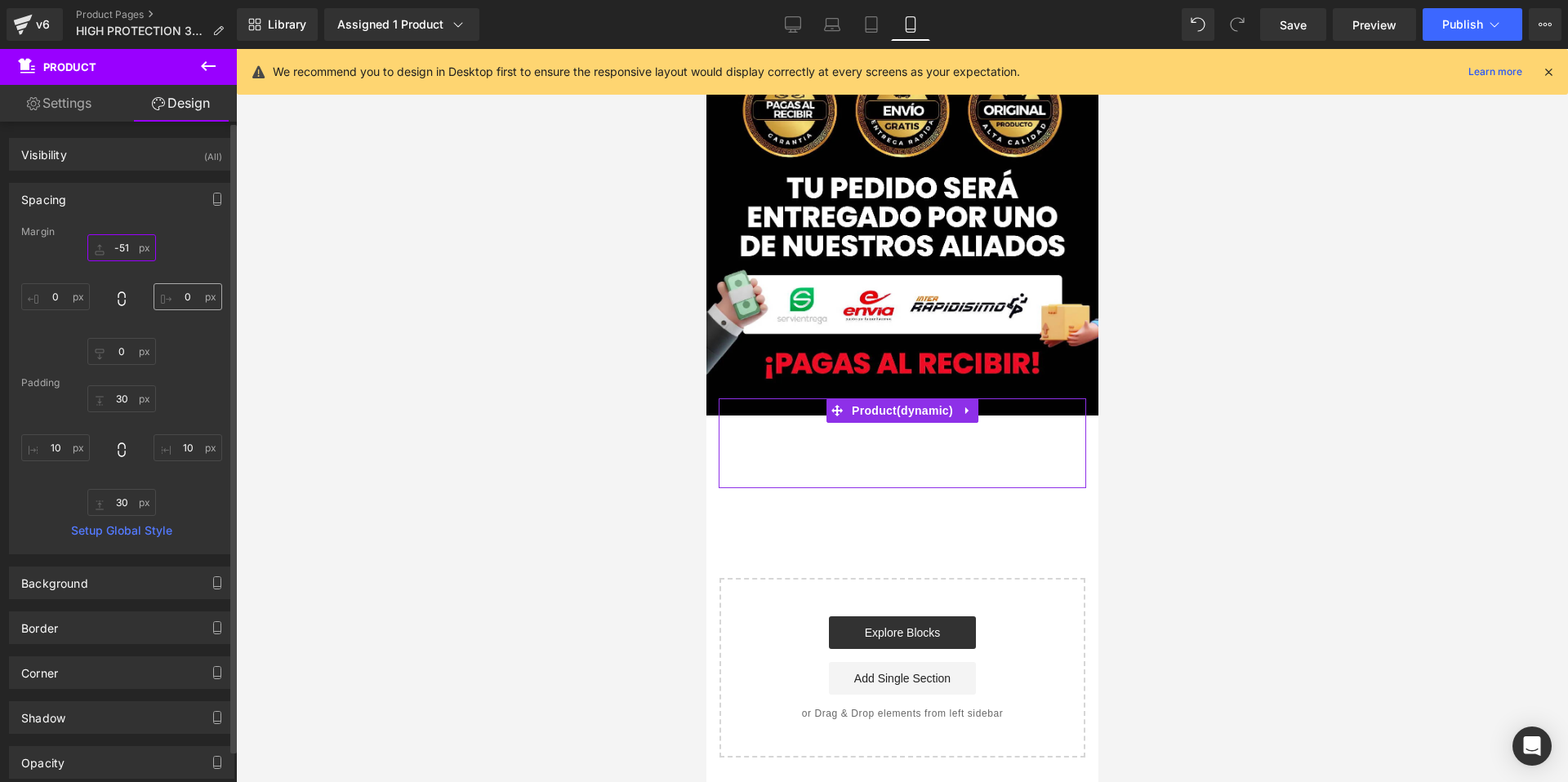
scroll to position [3245, 0]
type input "-52"
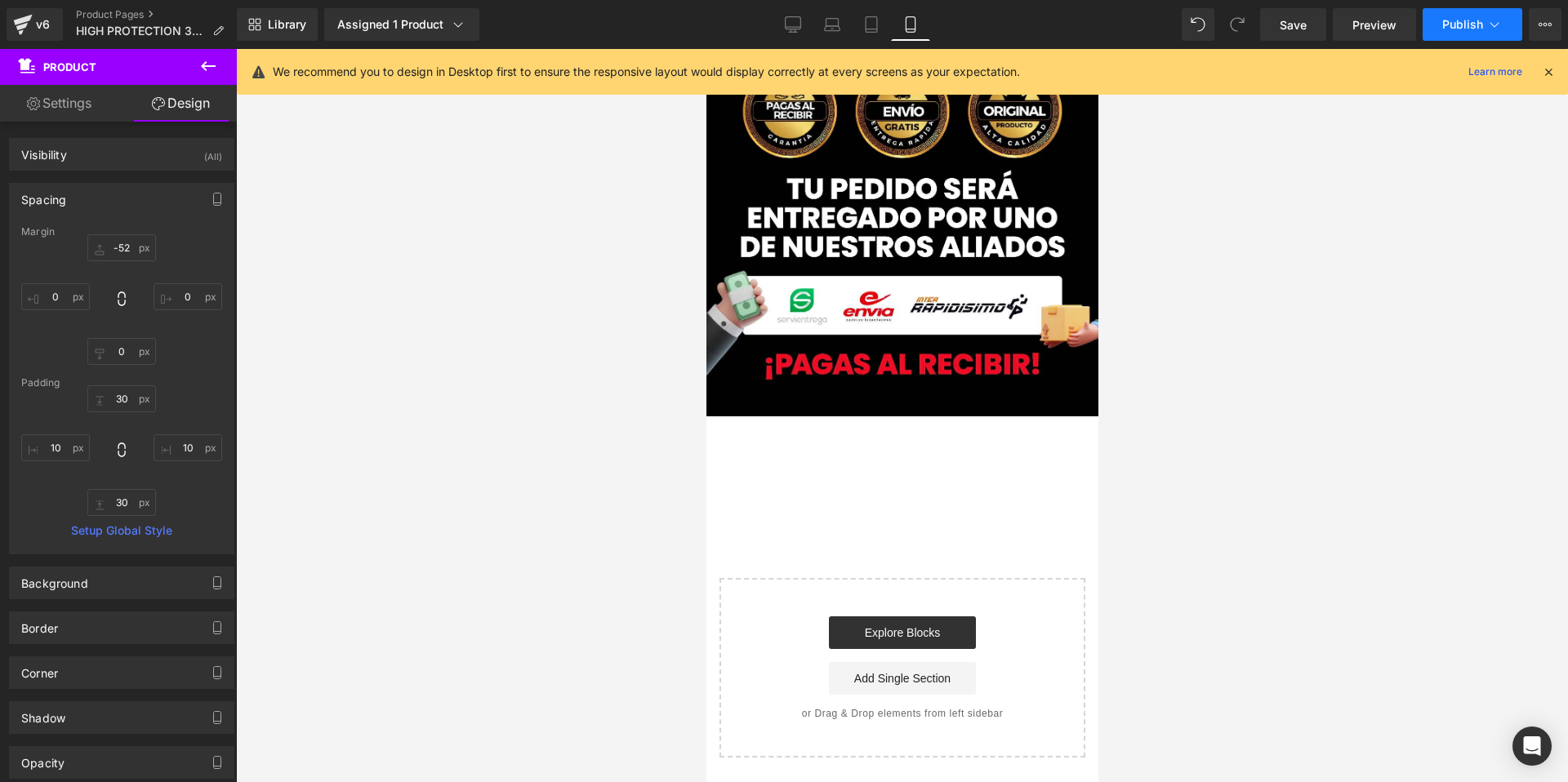
click at [1461, 32] on button "Publish" at bounding box center [1471, 24] width 100 height 33
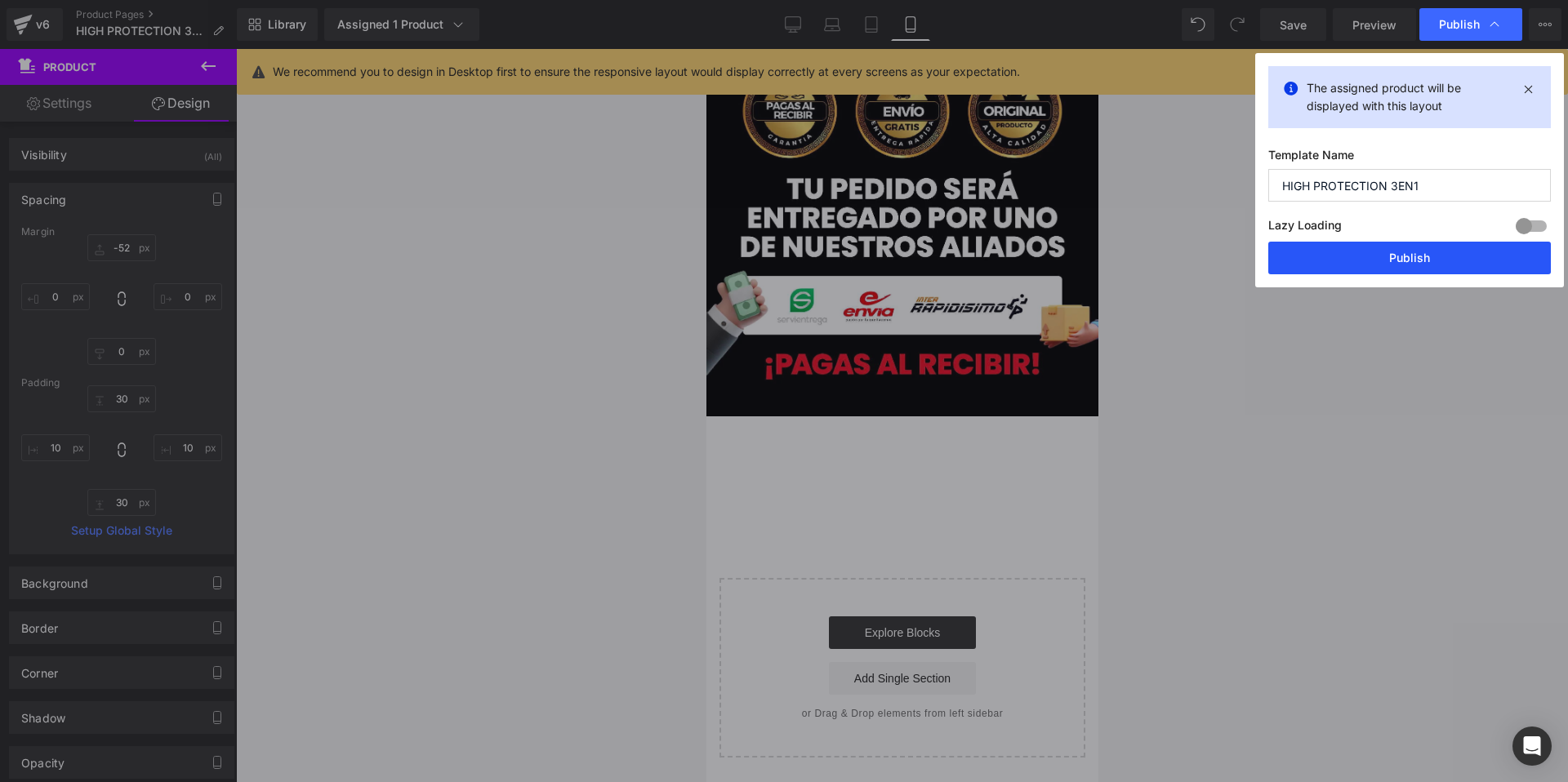
click at [1400, 263] on button "Publish" at bounding box center [1409, 258] width 283 height 33
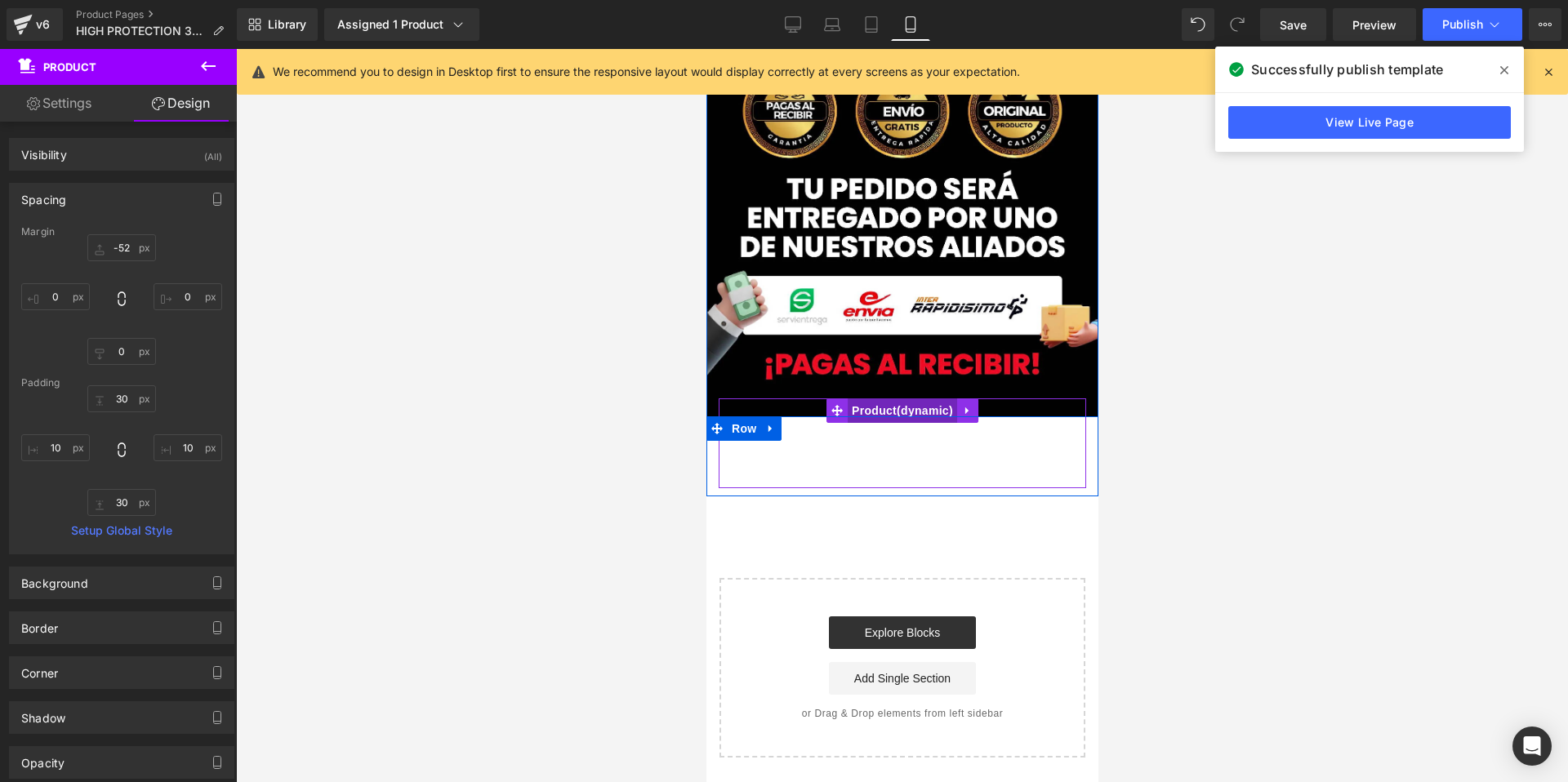
click at [905, 404] on span "Product" at bounding box center [902, 410] width 109 height 24
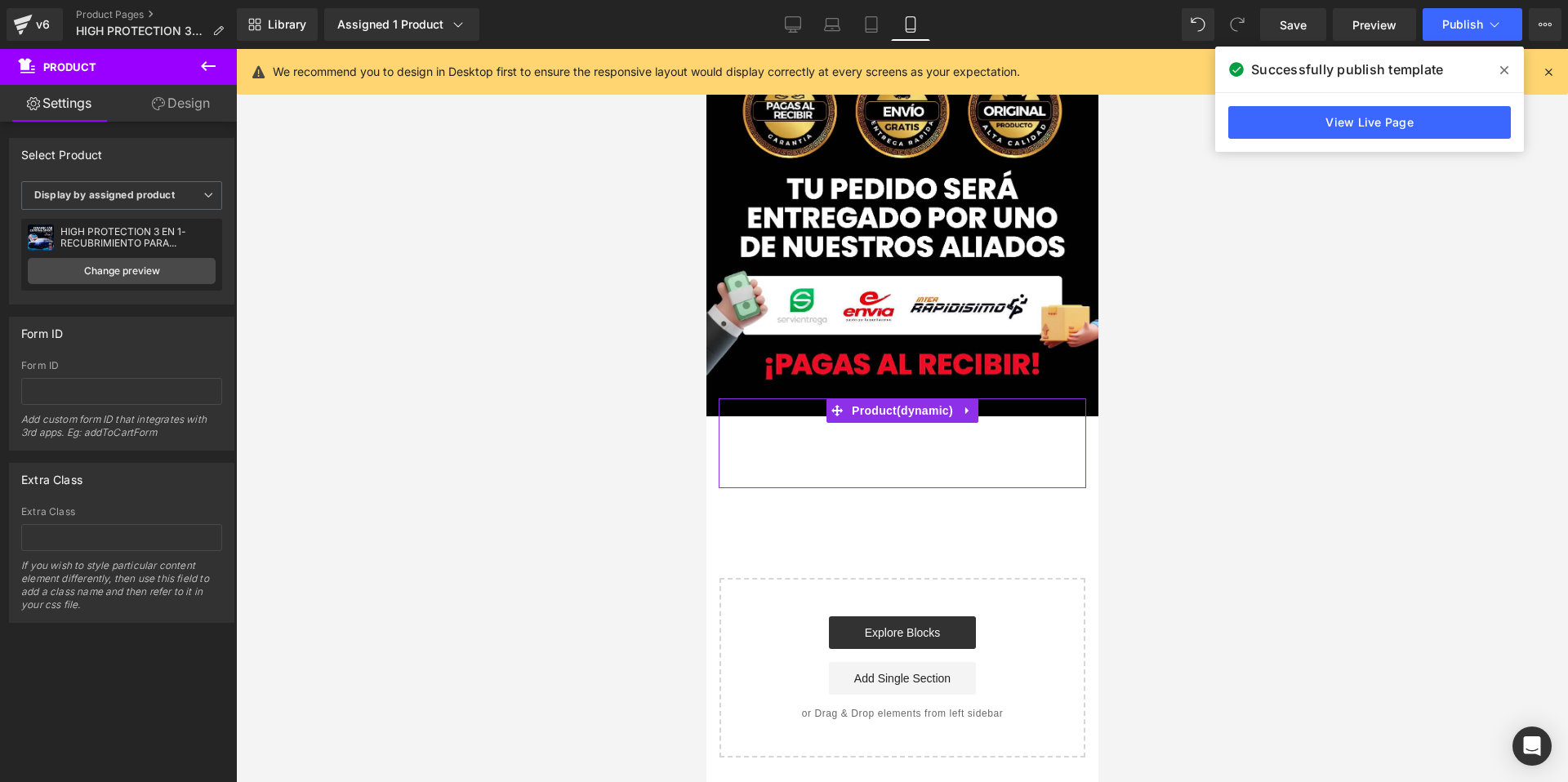
click at [194, 108] on link "Design" at bounding box center [180, 103] width 118 height 37
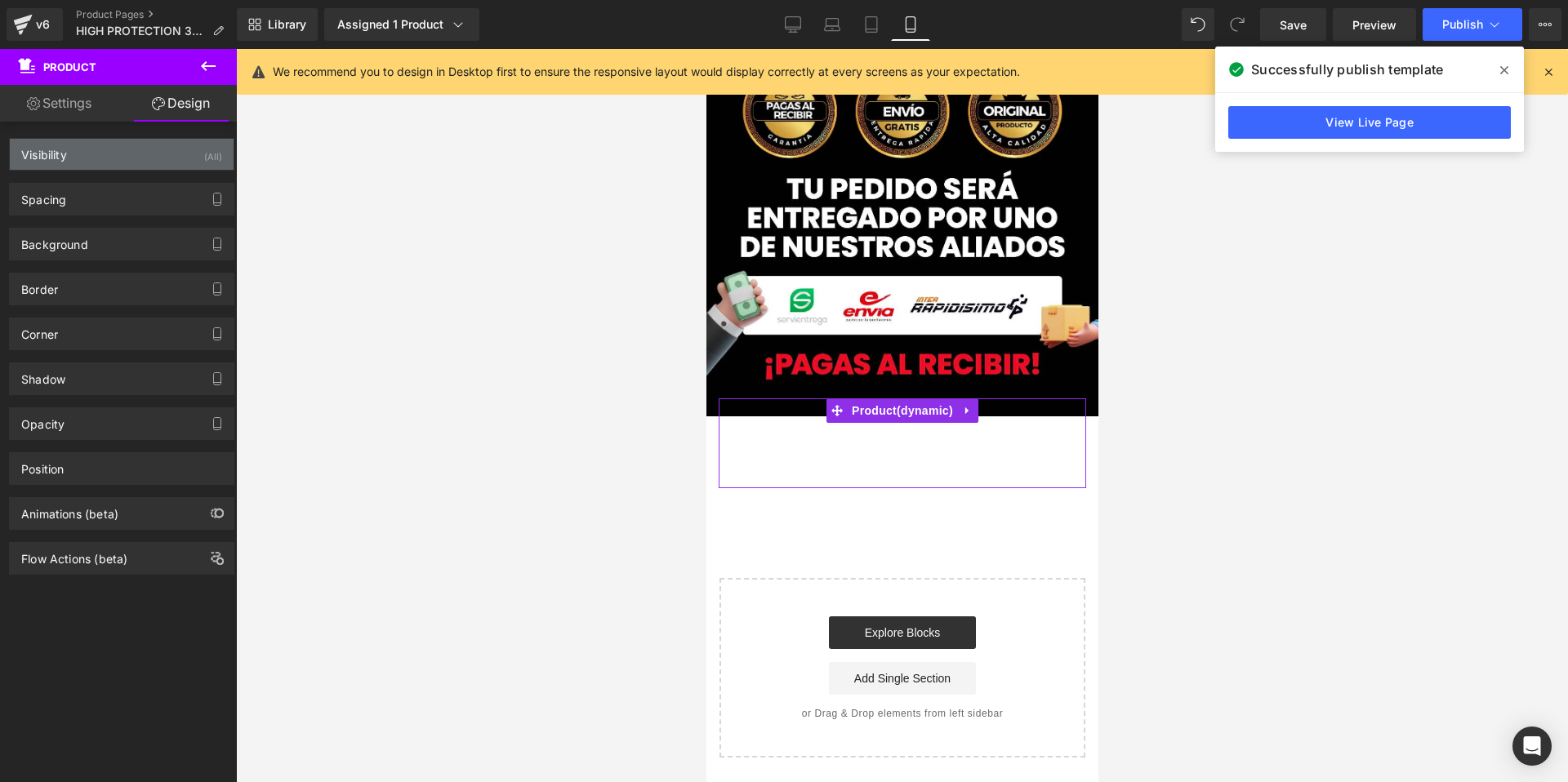
click at [135, 158] on div "Visibility (All)" at bounding box center [122, 154] width 224 height 31
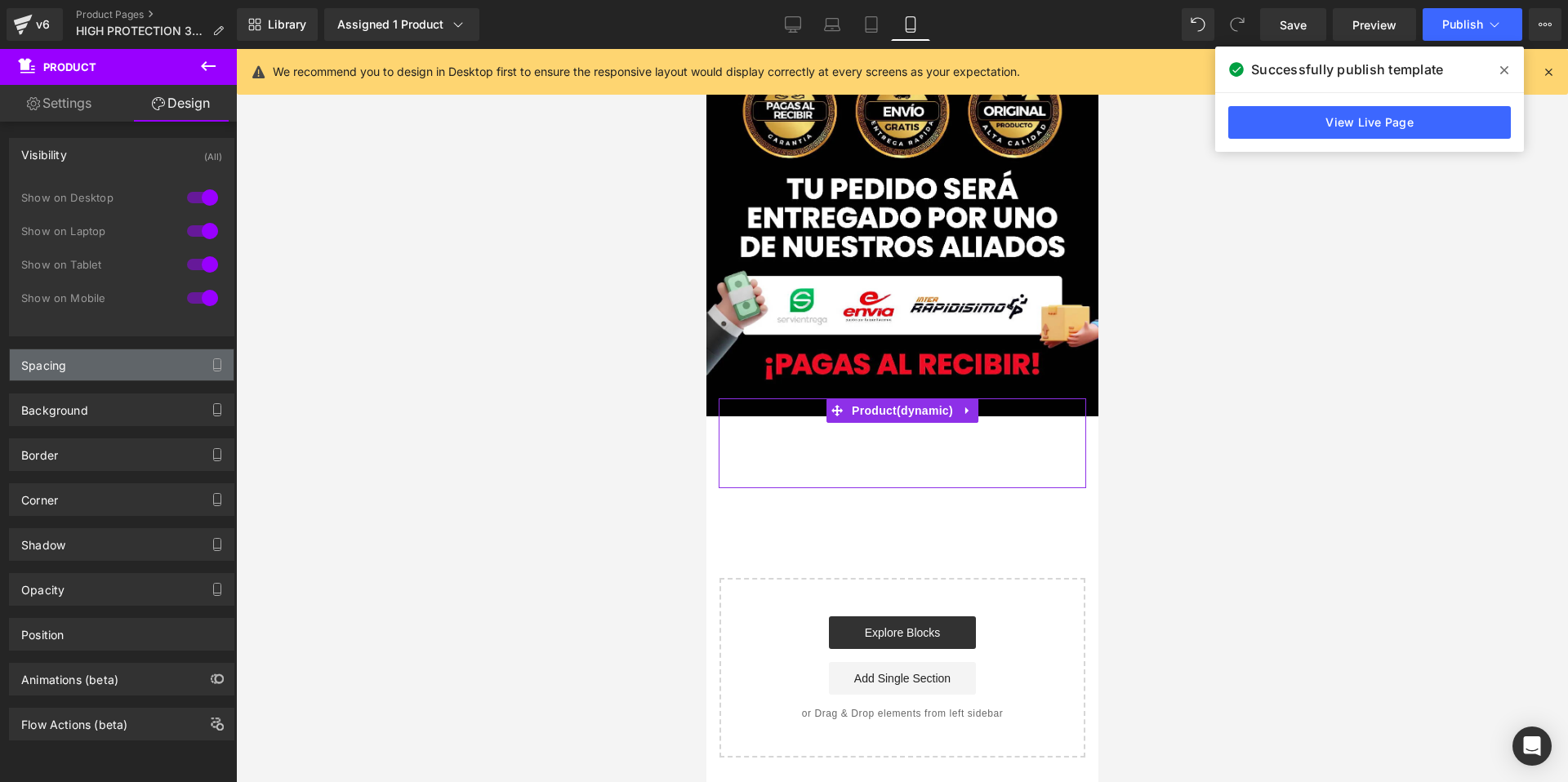
click at [107, 373] on div "Spacing" at bounding box center [122, 364] width 224 height 31
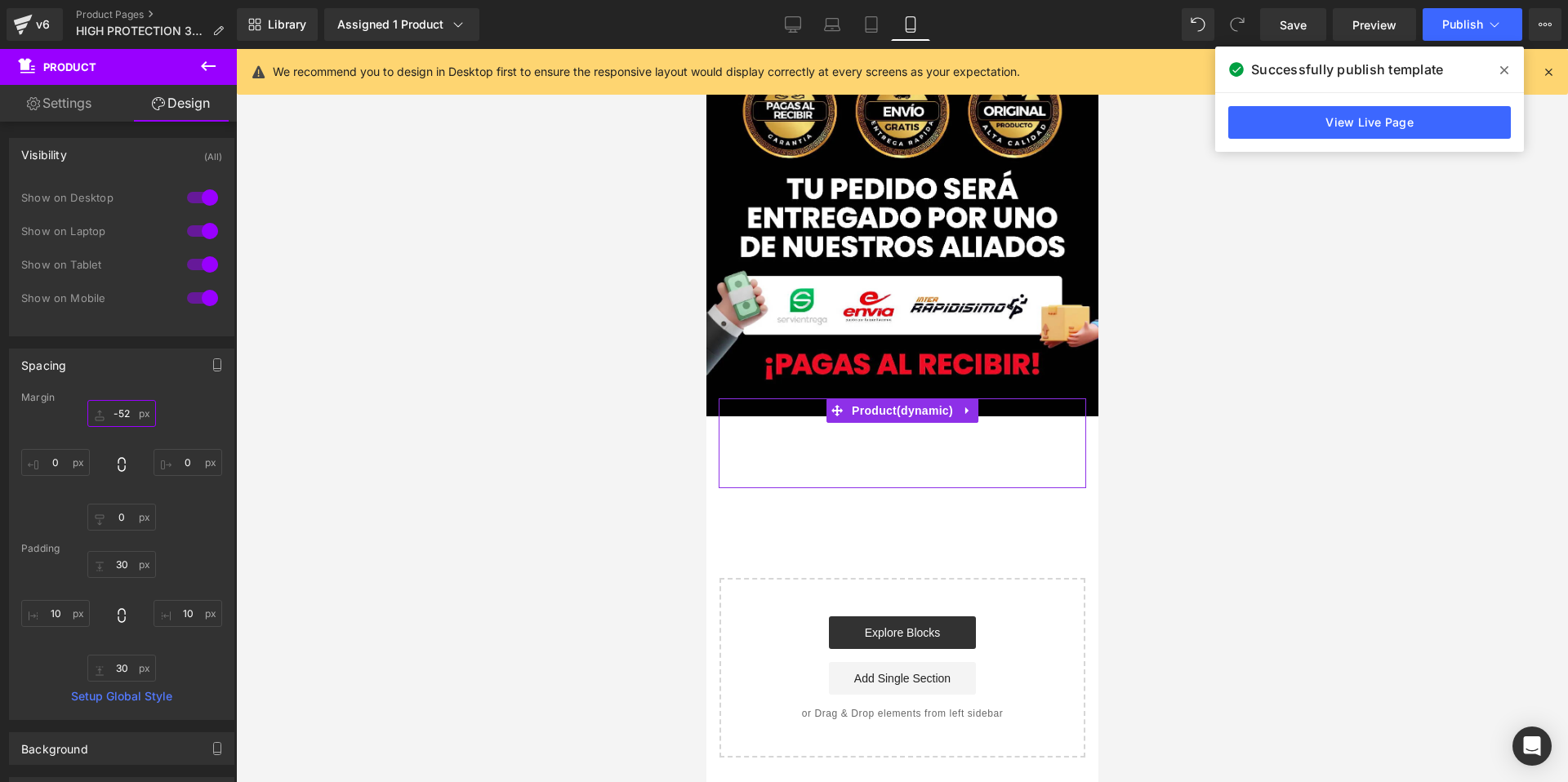
click at [129, 410] on input "-52" at bounding box center [122, 414] width 69 height 27
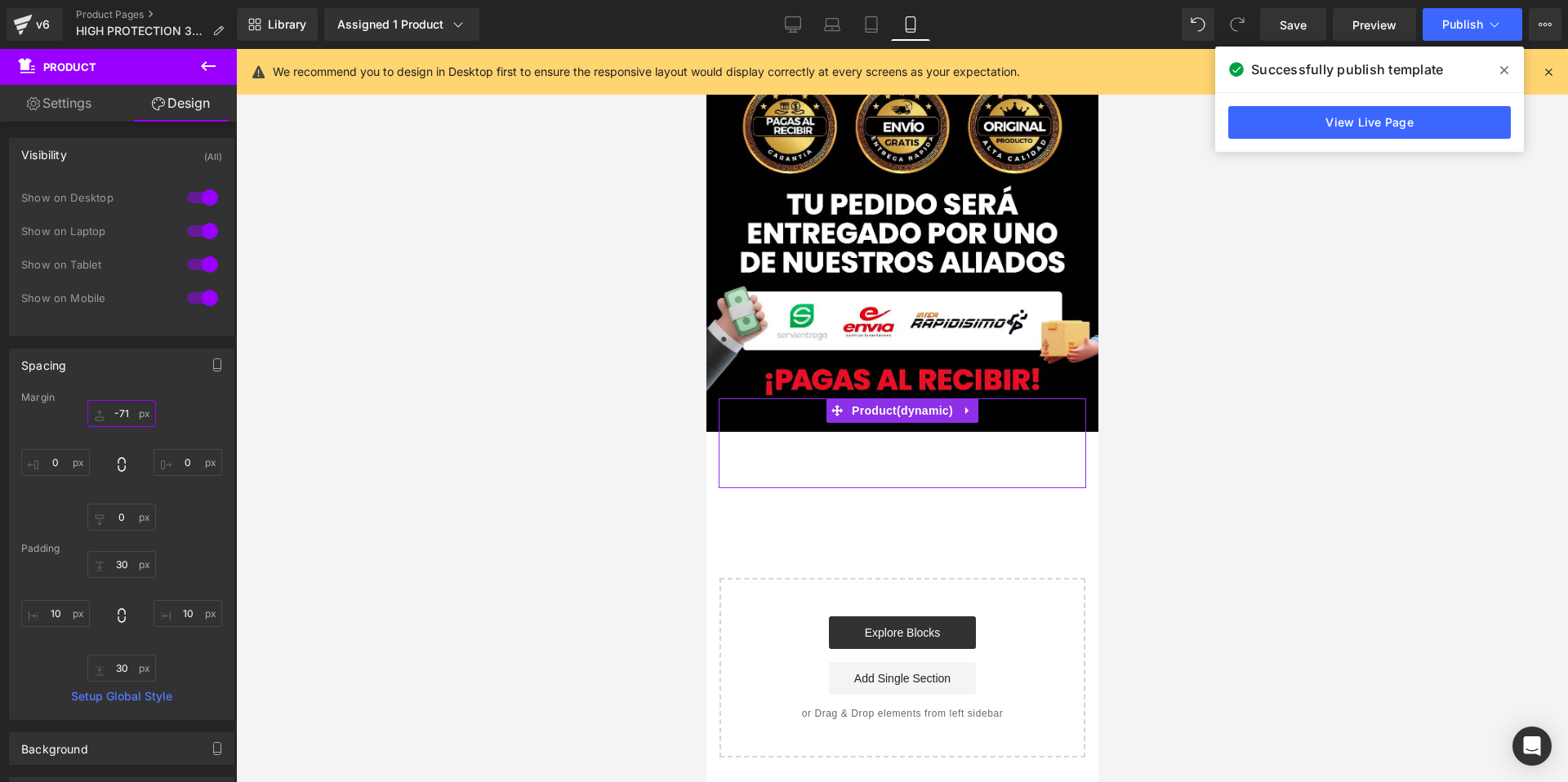
scroll to position [3229, 0]
type input "-72"
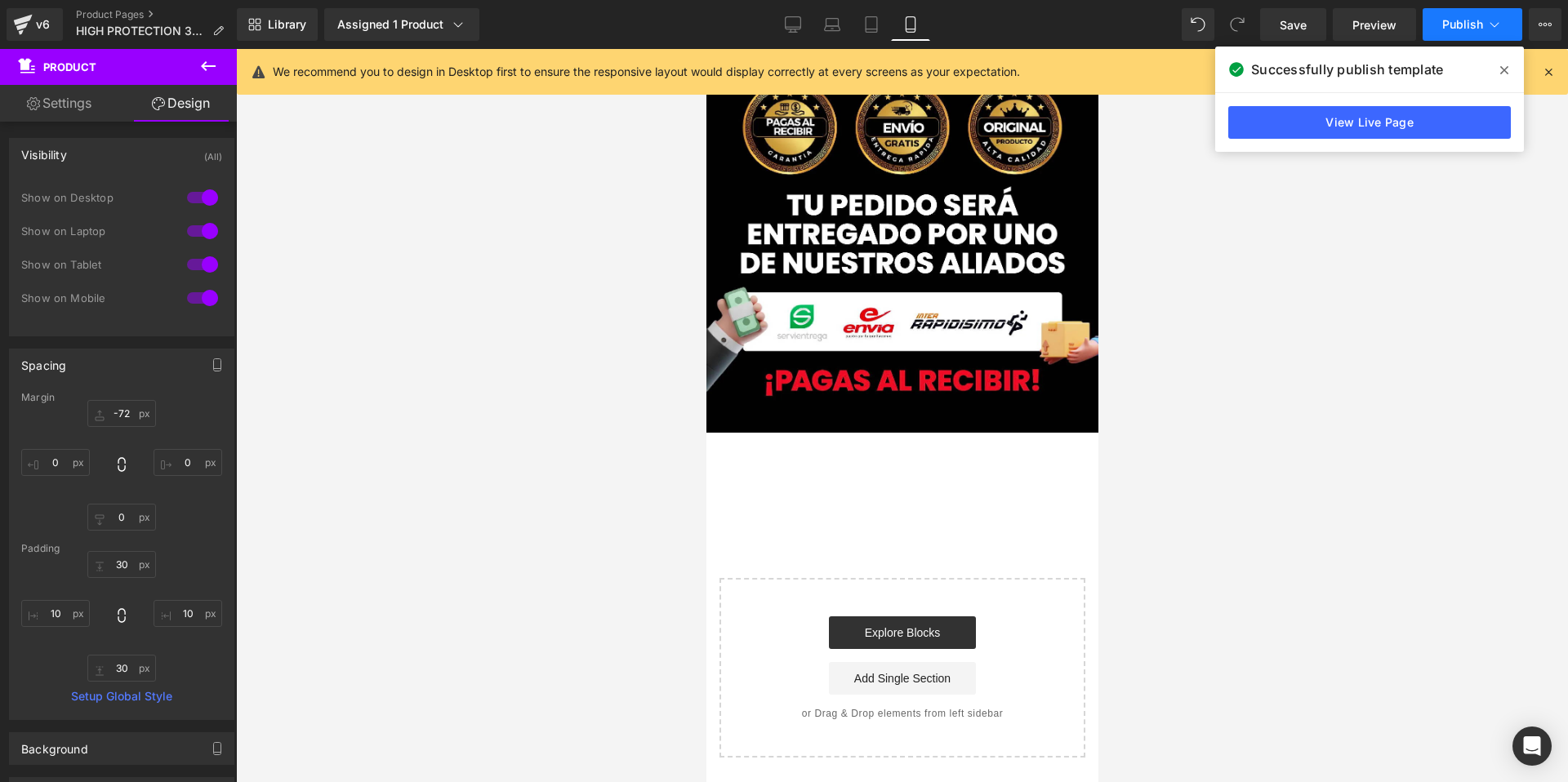
click at [1439, 18] on button "Publish" at bounding box center [1471, 24] width 100 height 33
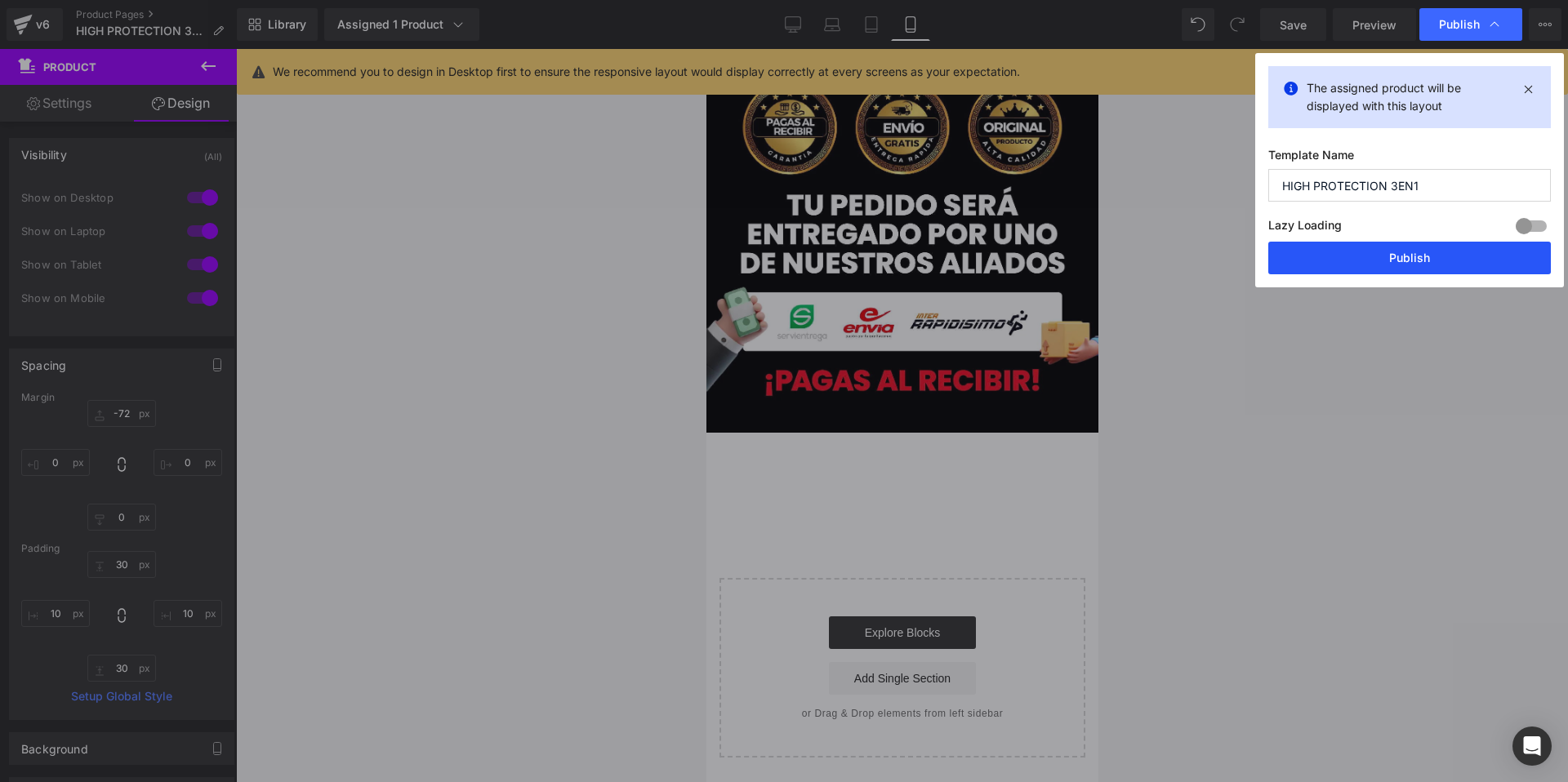
click at [1368, 261] on button "Publish" at bounding box center [1409, 258] width 283 height 33
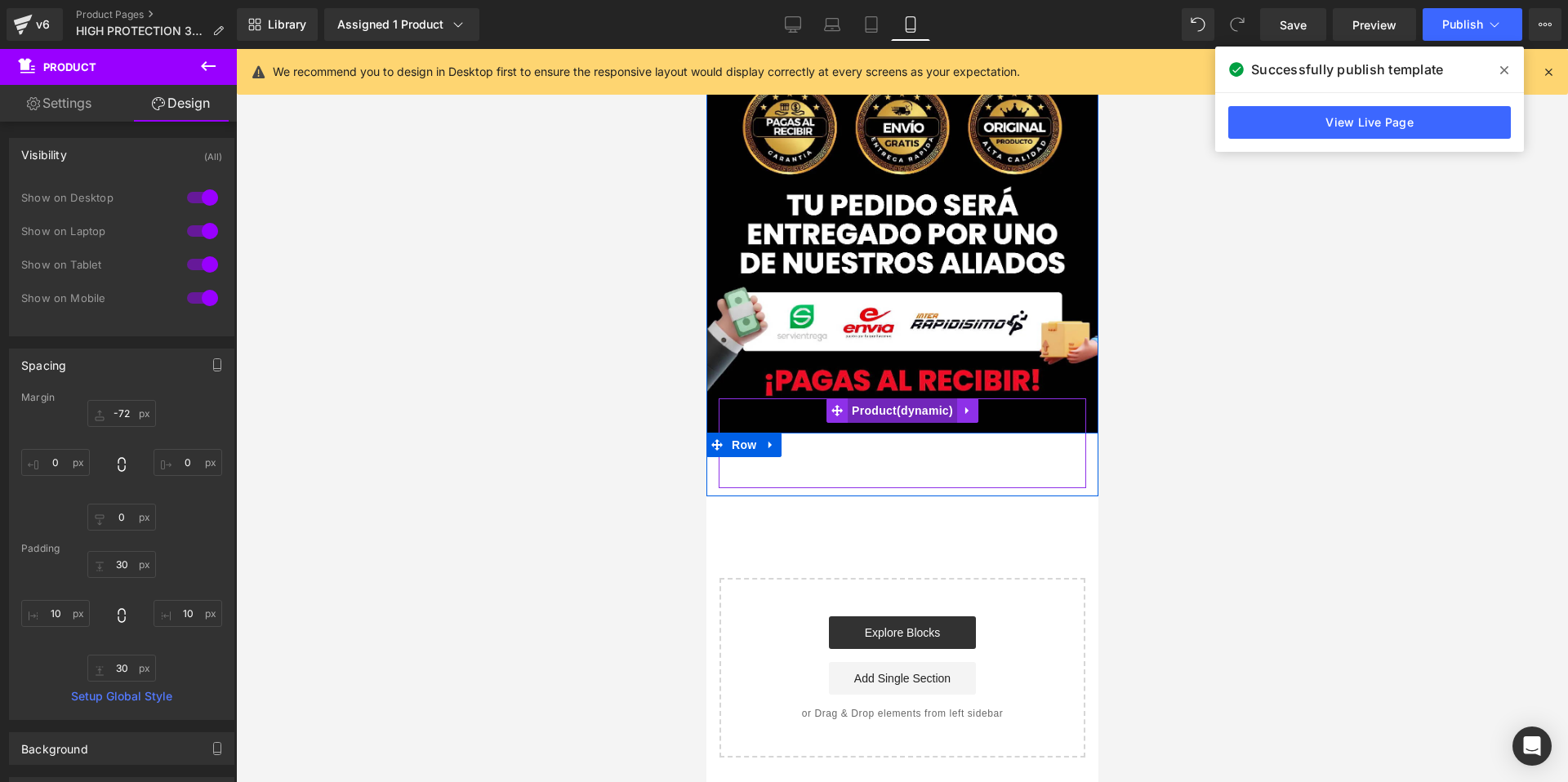
click at [911, 410] on span "Product" at bounding box center [902, 410] width 109 height 24
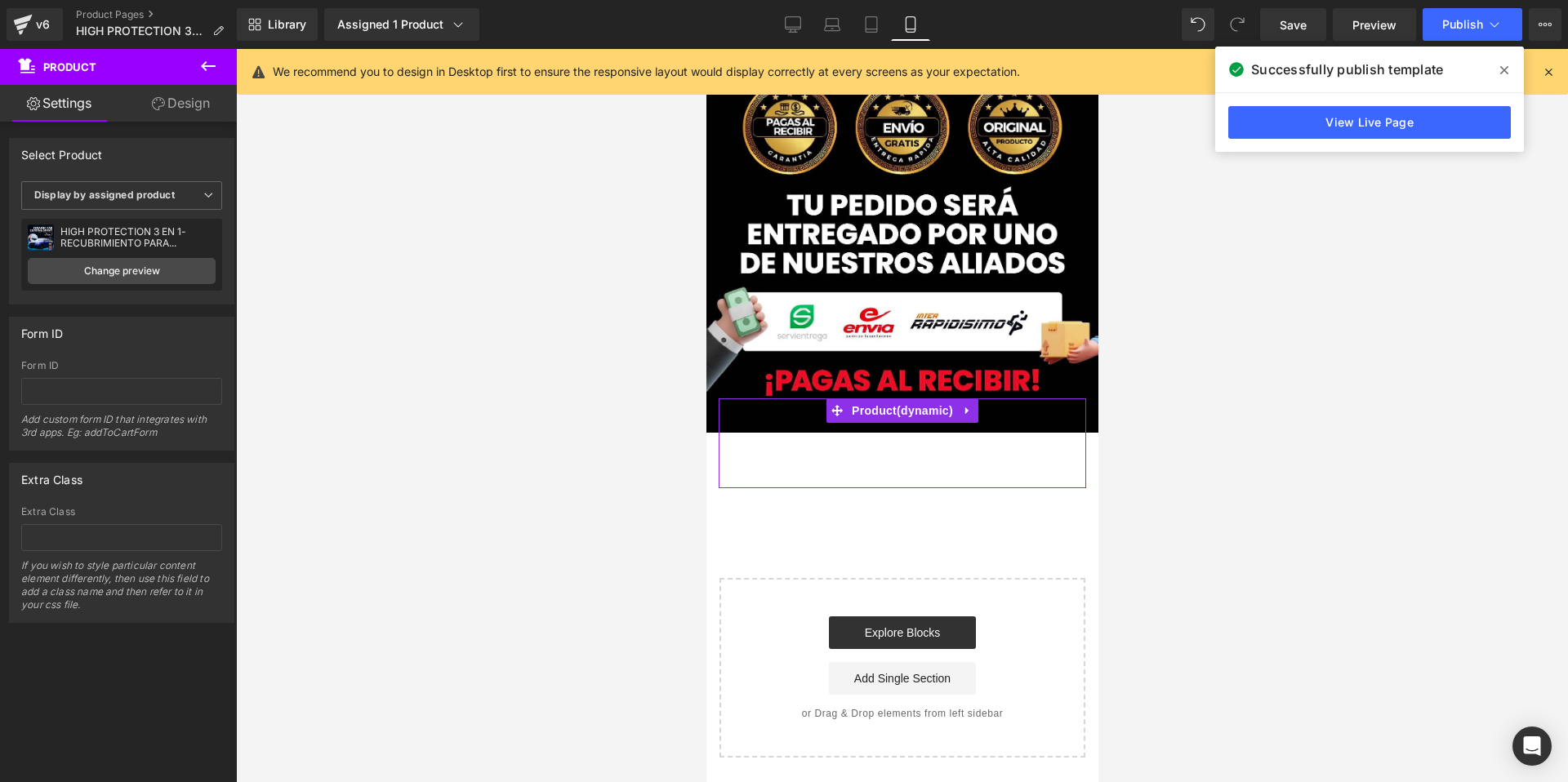
click at [196, 118] on link "Design" at bounding box center [180, 103] width 118 height 37
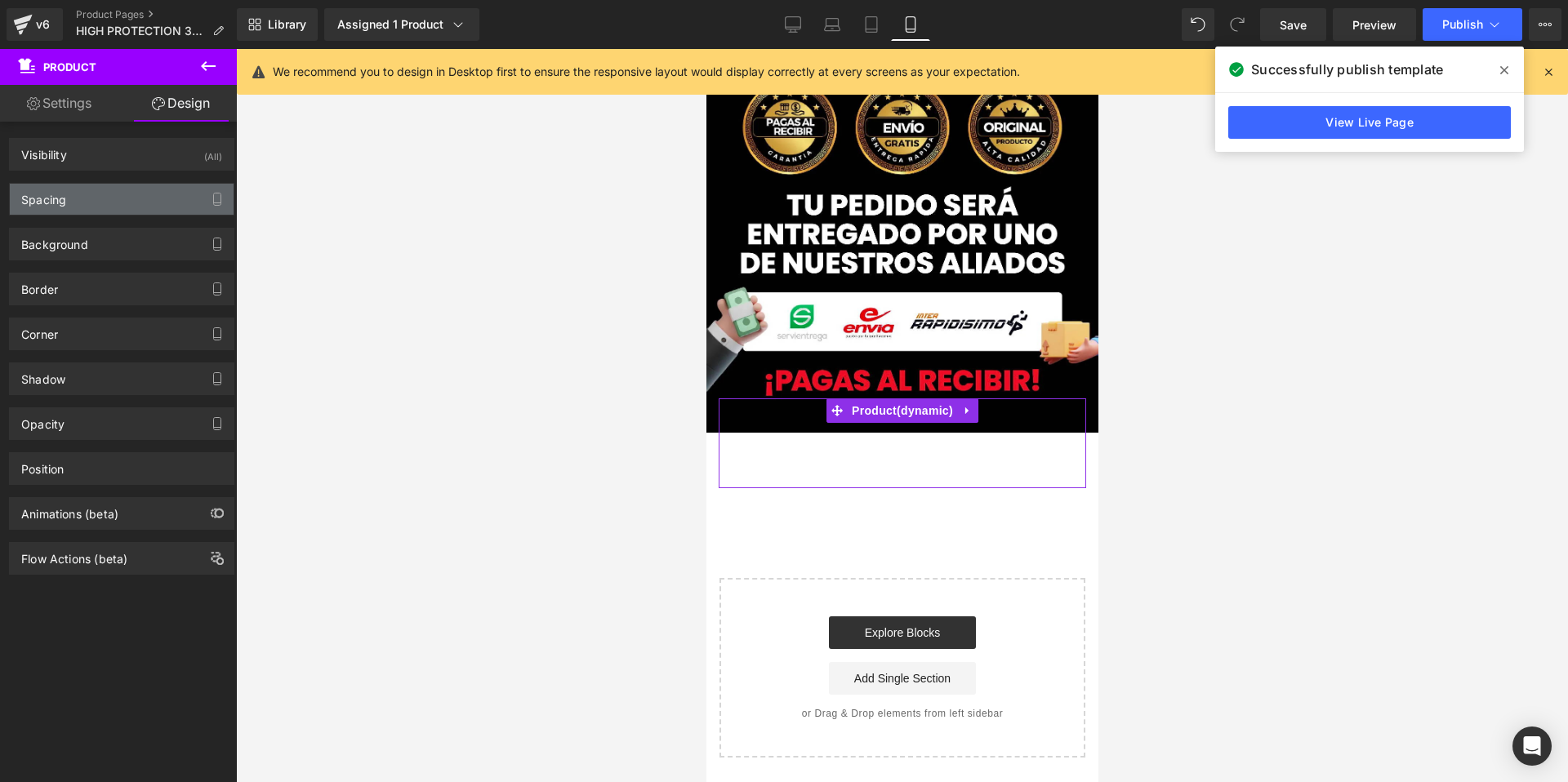
click at [143, 201] on div "Spacing" at bounding box center [122, 199] width 224 height 31
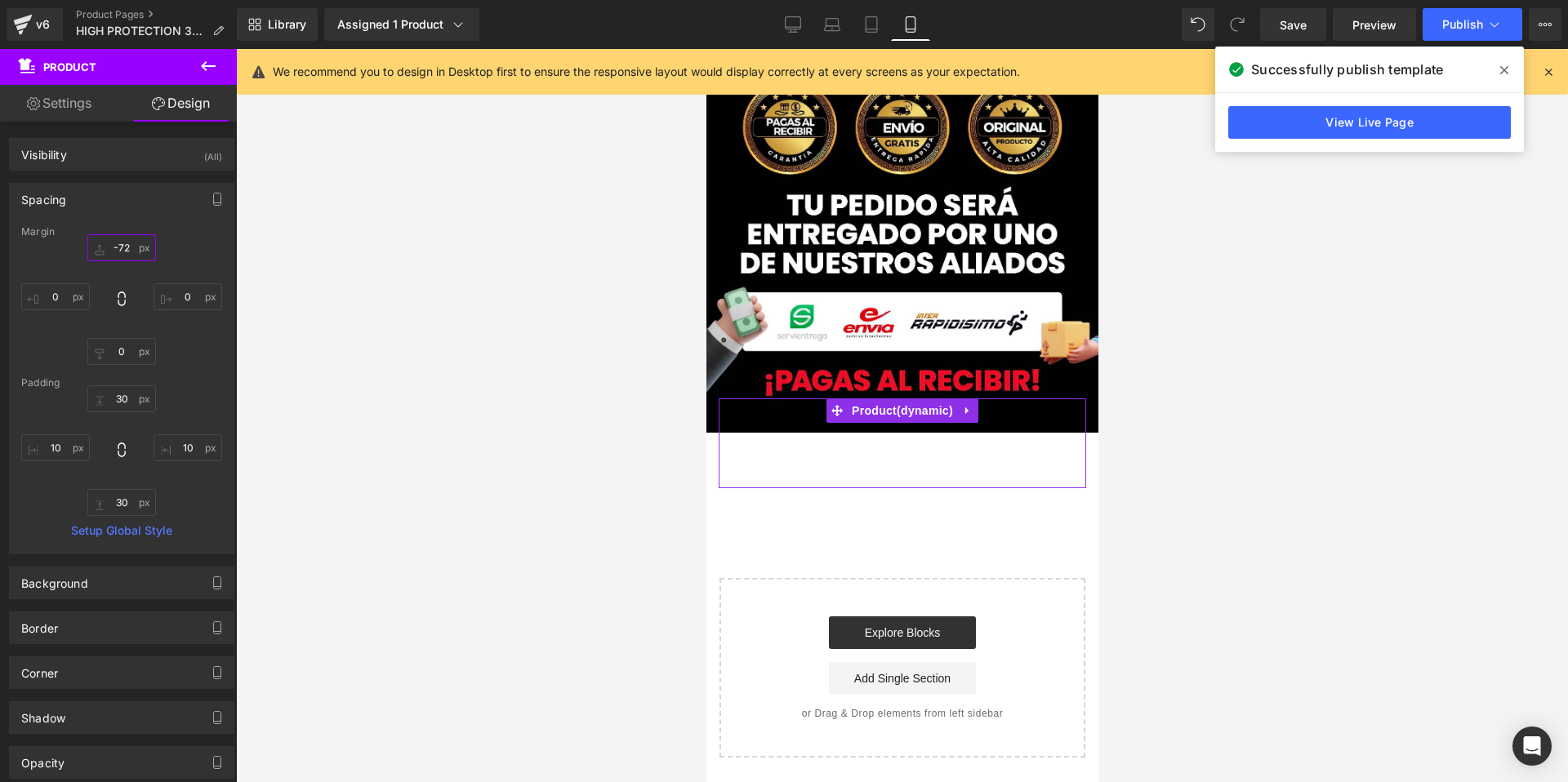
click at [128, 253] on input "-72" at bounding box center [122, 248] width 69 height 27
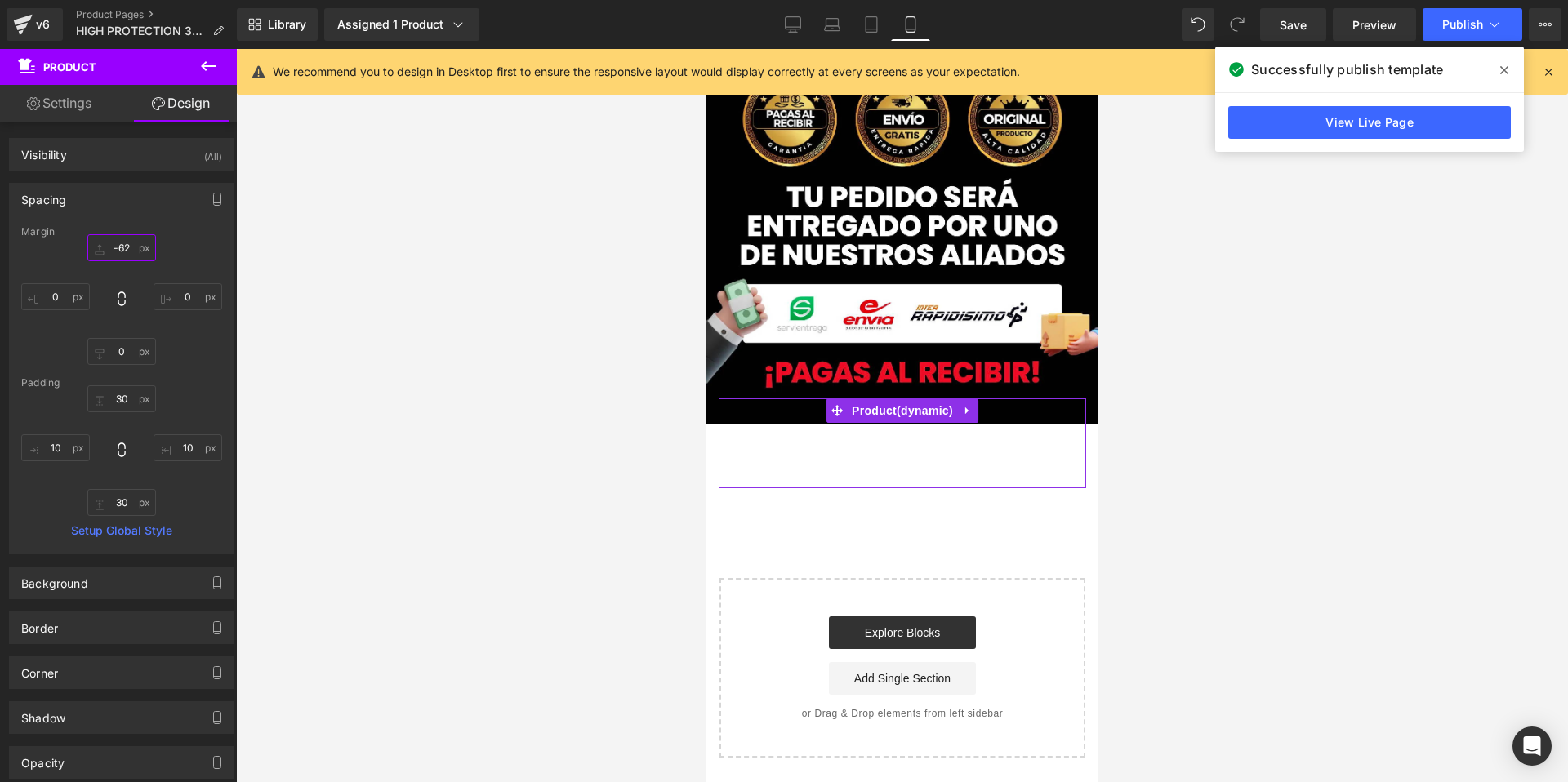
type input "-61"
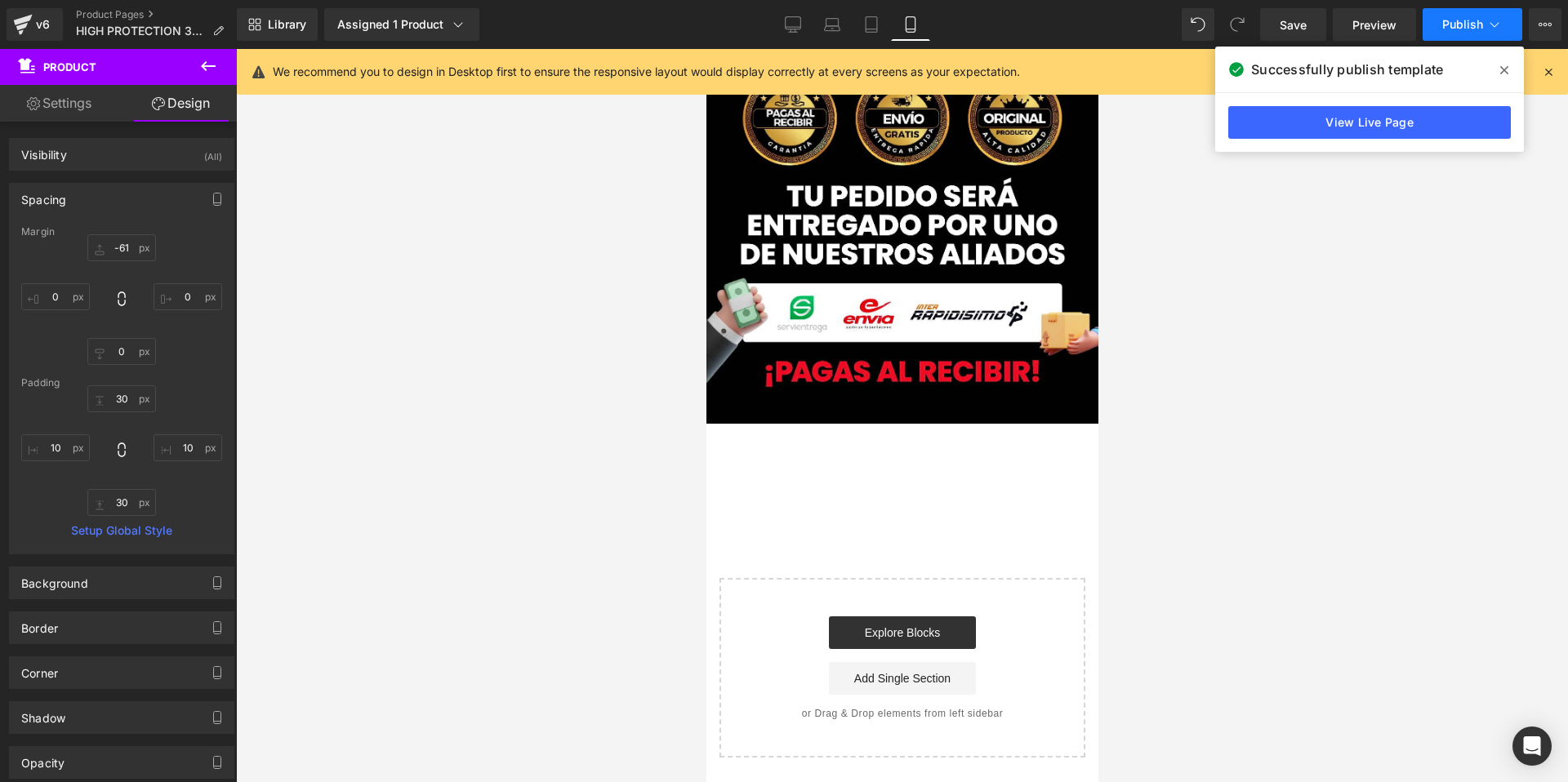
click at [1454, 18] on span "Publish" at bounding box center [1462, 24] width 41 height 13
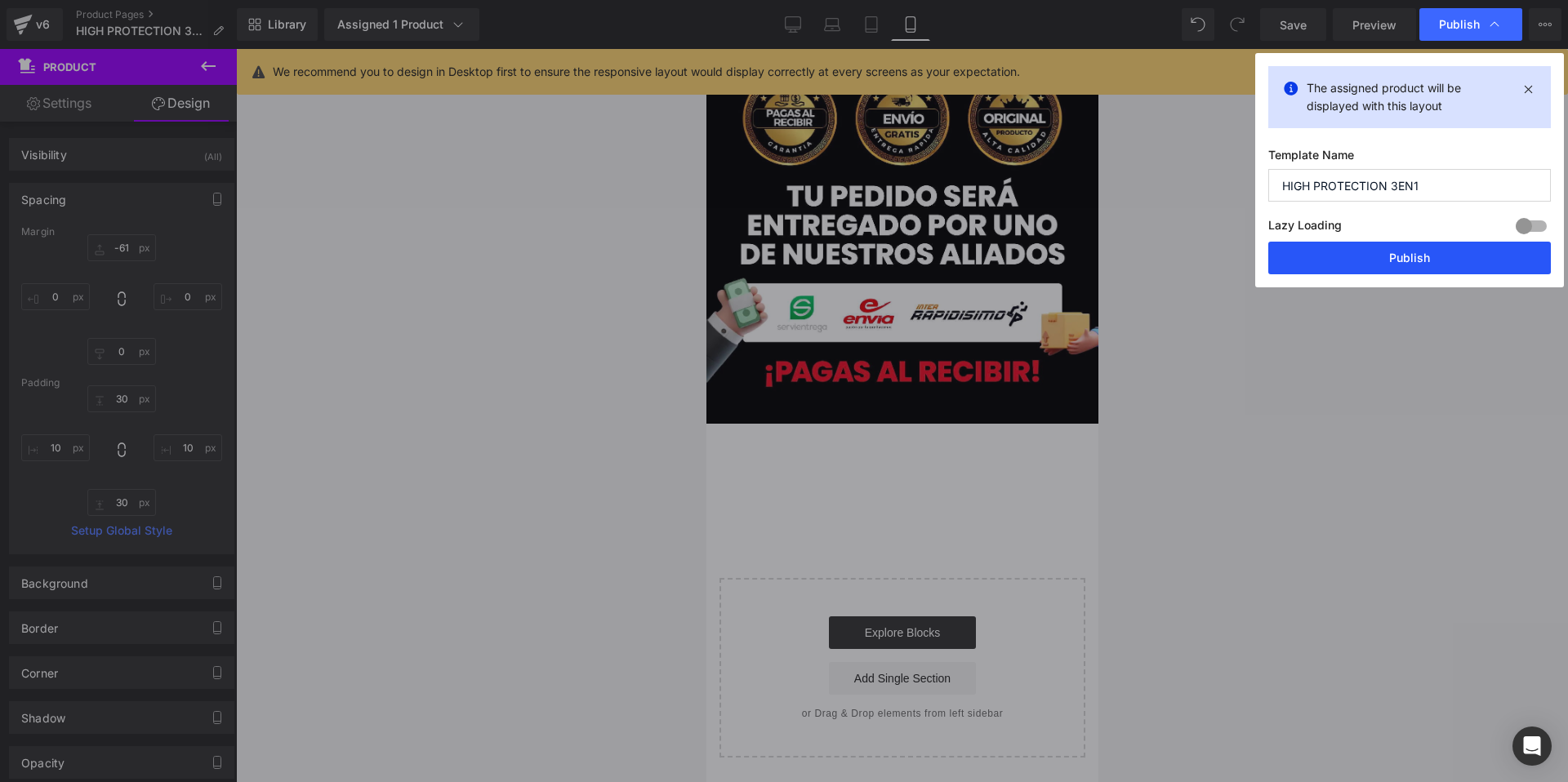
click at [1346, 257] on button "Publish" at bounding box center [1409, 258] width 283 height 33
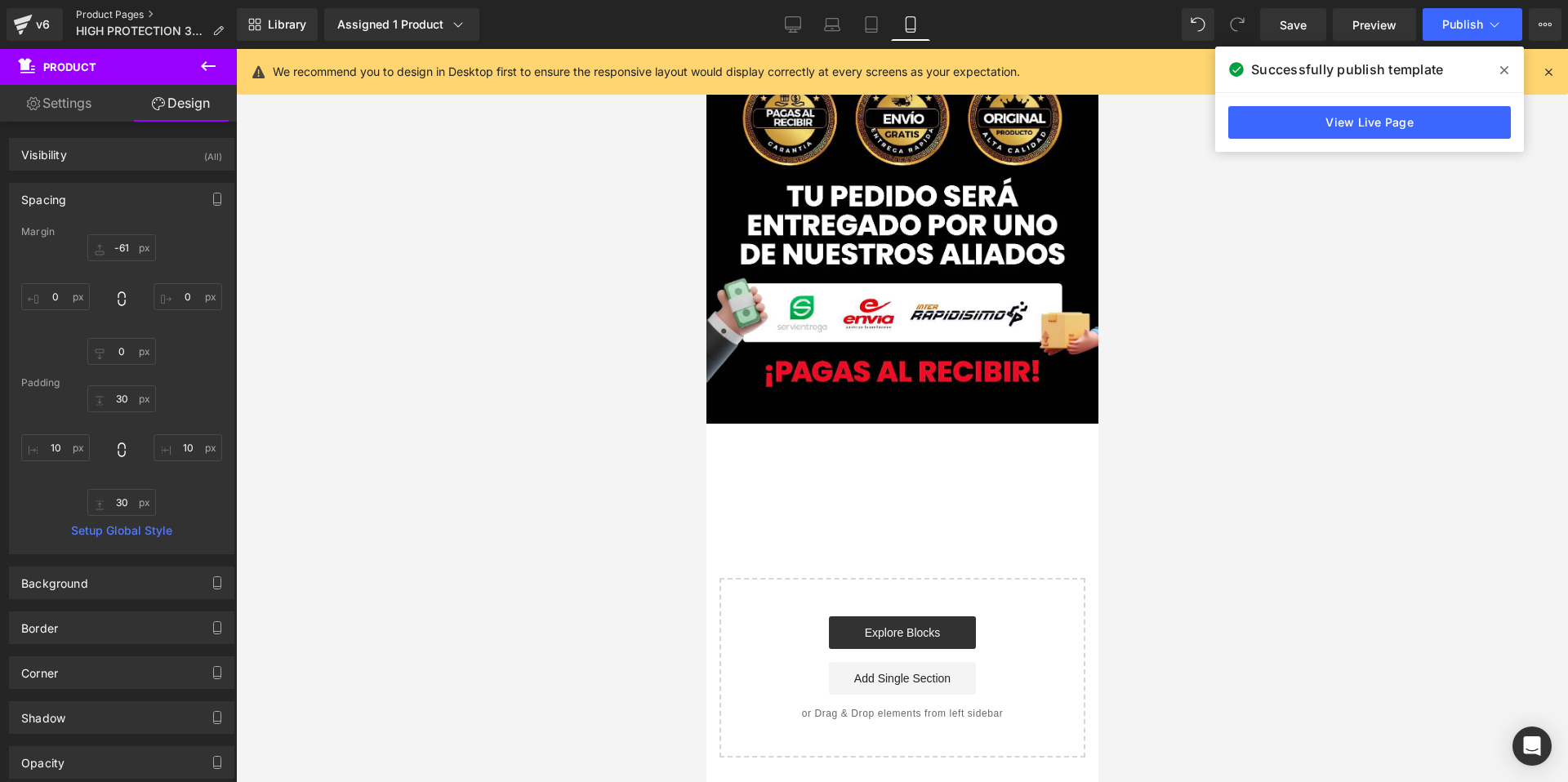
click at [111, 18] on link "Product Pages" at bounding box center [156, 15] width 161 height 13
